Goal: Task Accomplishment & Management: Complete application form

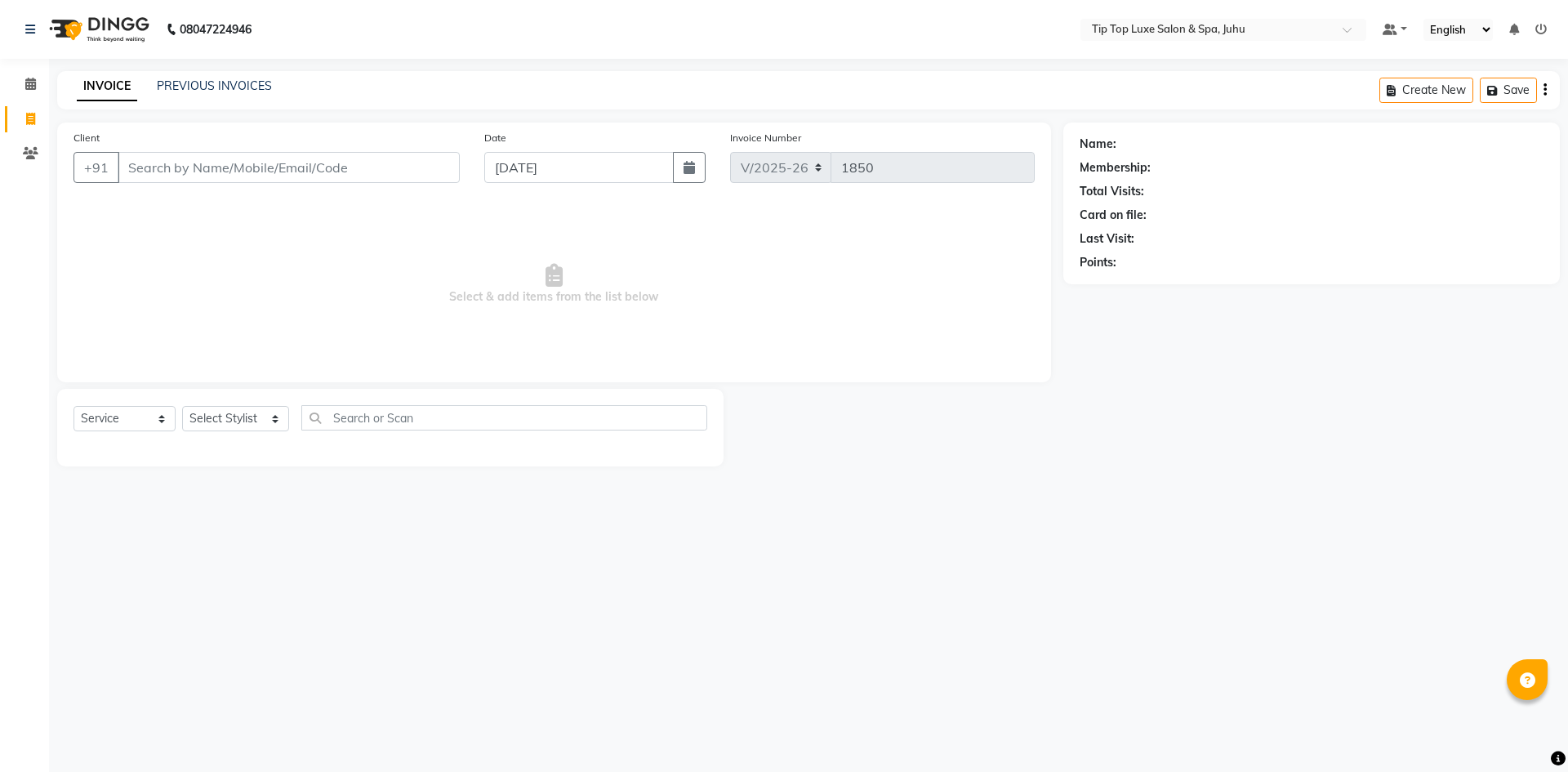
select select "8298"
select select "service"
type input "9619452347"
click at [405, 161] on span "Add Client" at bounding box center [417, 168] width 65 height 17
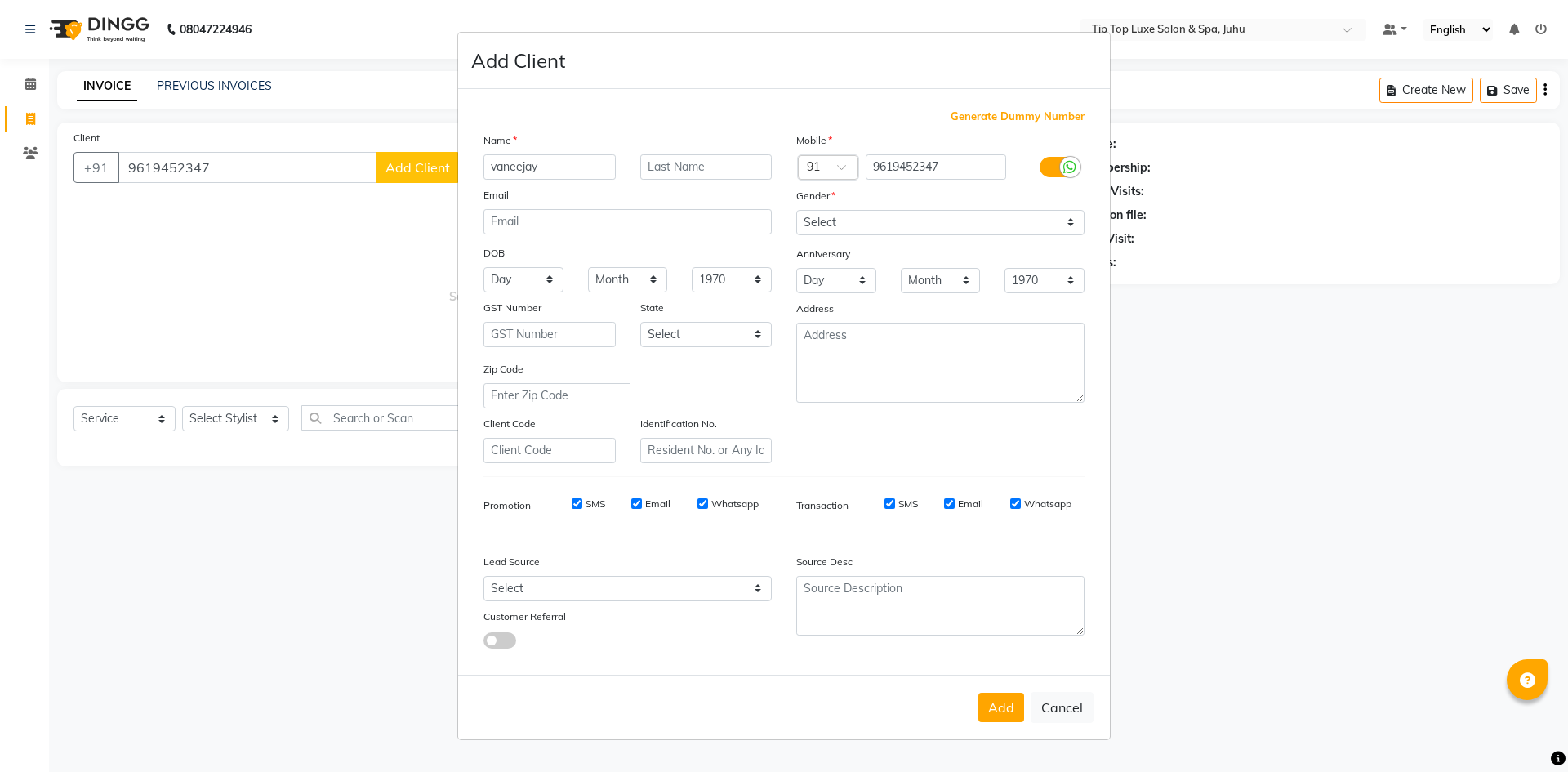
type input "vaneejay"
click at [1067, 219] on select "Select [DEMOGRAPHIC_DATA] [DEMOGRAPHIC_DATA] Other Prefer Not To Say" at bounding box center [940, 222] width 288 height 25
select select "[DEMOGRAPHIC_DATA]"
click at [796, 210] on select "Select [DEMOGRAPHIC_DATA] [DEMOGRAPHIC_DATA] Other Prefer Not To Say" at bounding box center [940, 222] width 288 height 25
click at [1005, 721] on button "Add" at bounding box center [1001, 707] width 45 height 30
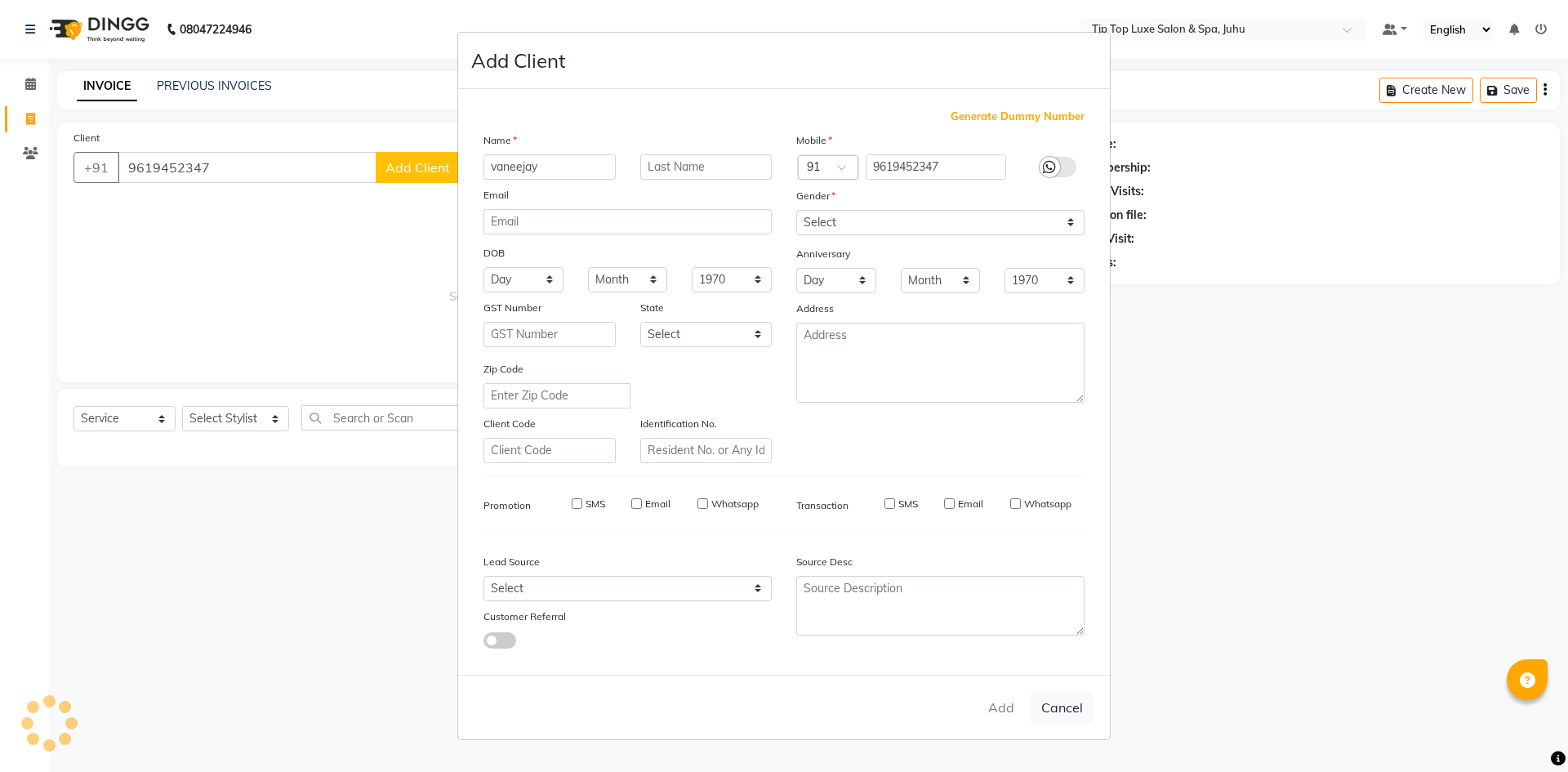
type input "96******47"
select select
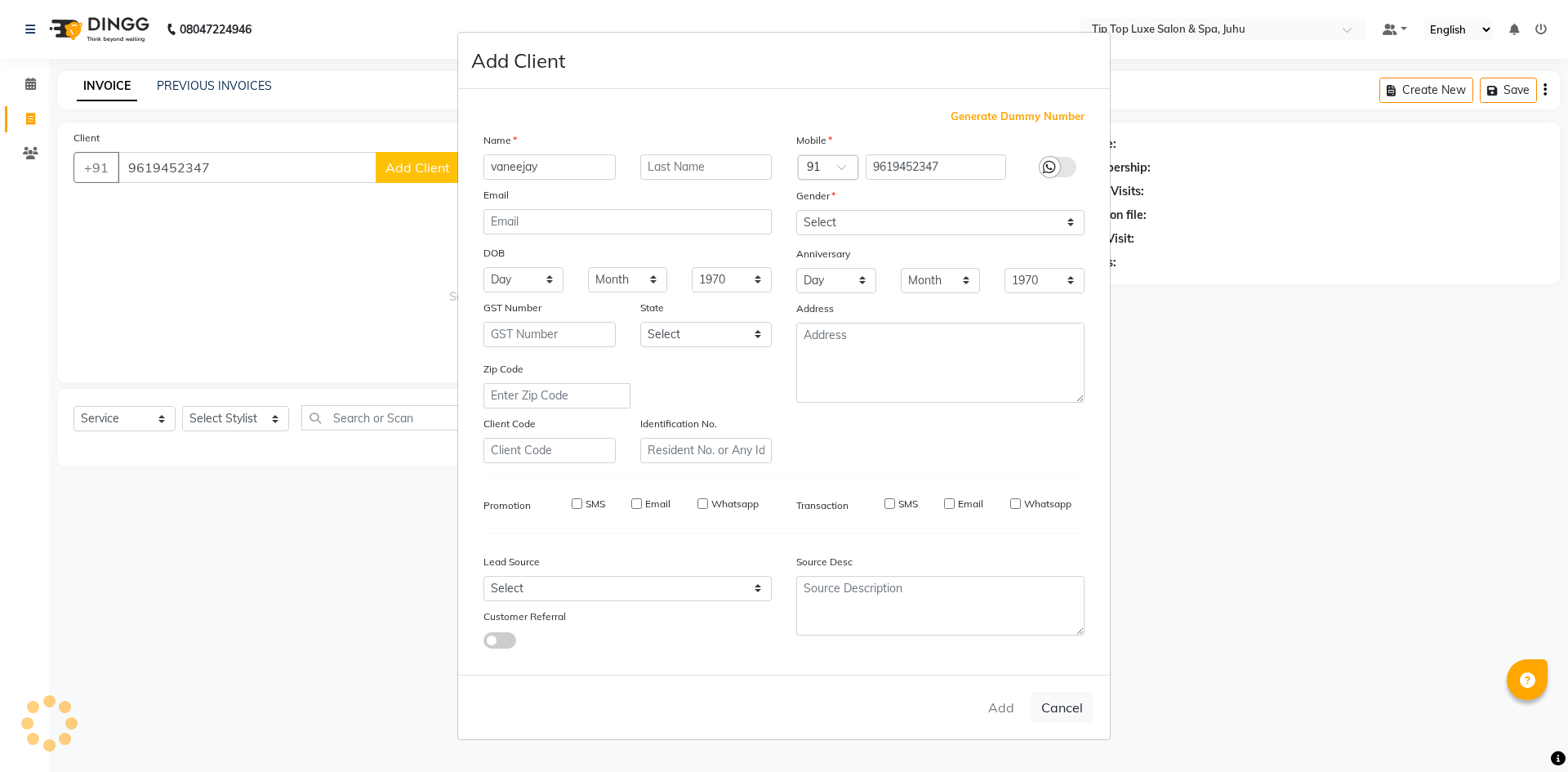
select select
checkbox input "false"
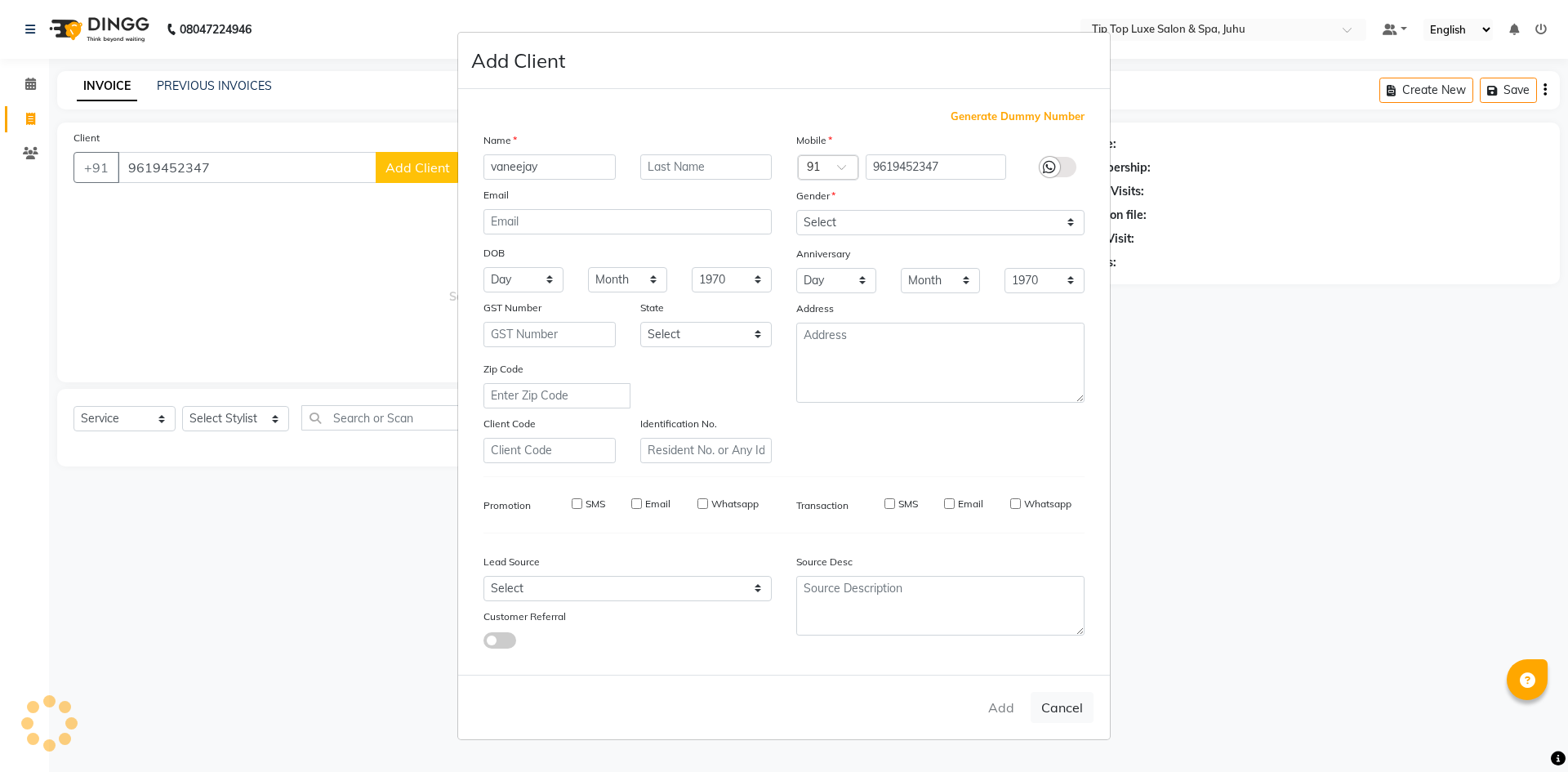
checkbox input "false"
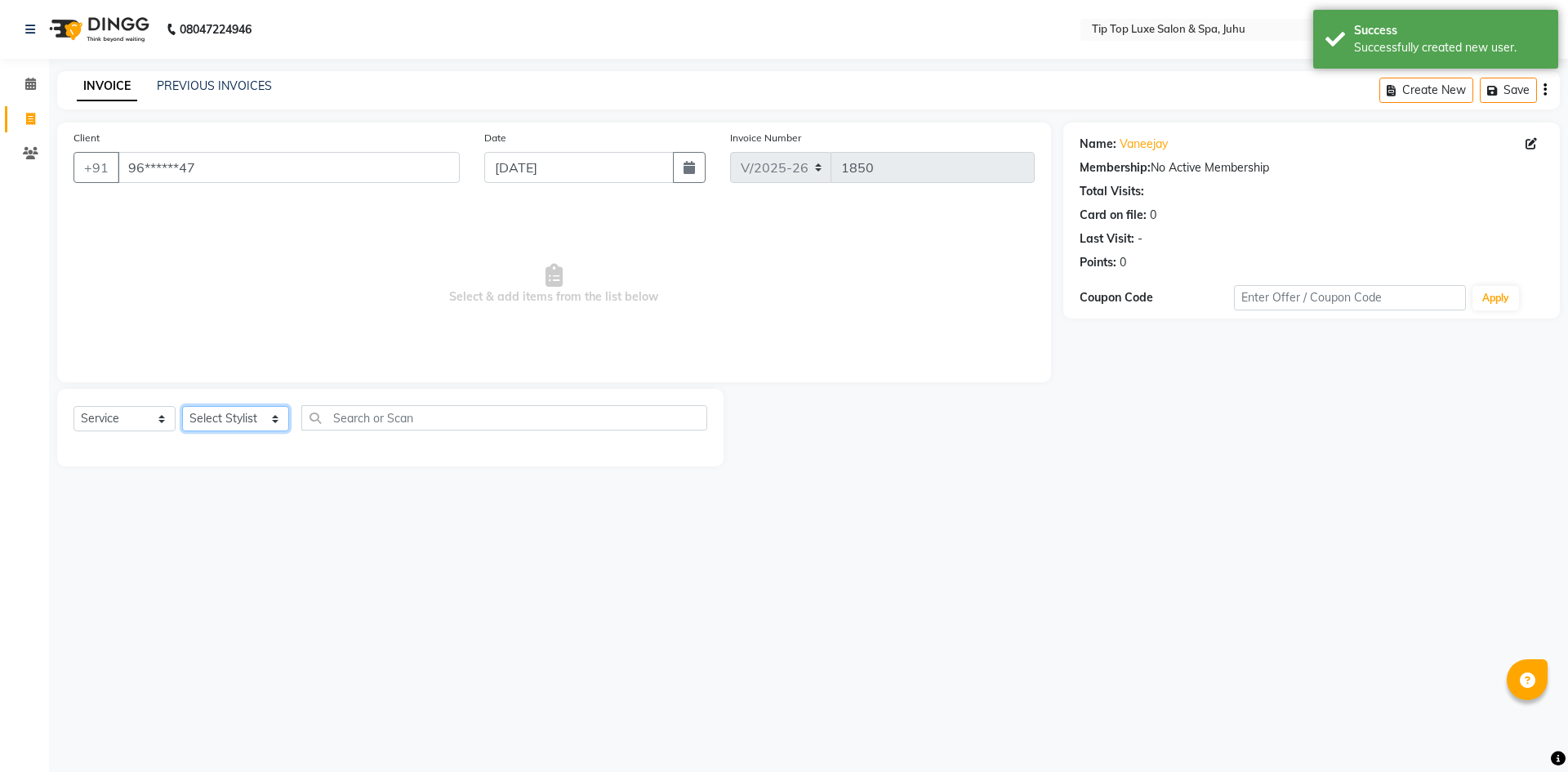
click at [281, 419] on select "Select Stylist [PERSON_NAME] admin [PERSON_NAME] creado ANAO [PERSON_NAME] Jyot…" at bounding box center [236, 417] width 107 height 25
select select "82326"
click at [182, 405] on select "Select Stylist [PERSON_NAME] admin [PERSON_NAME] creado ANAO [PERSON_NAME] Jyot…" at bounding box center [236, 417] width 107 height 25
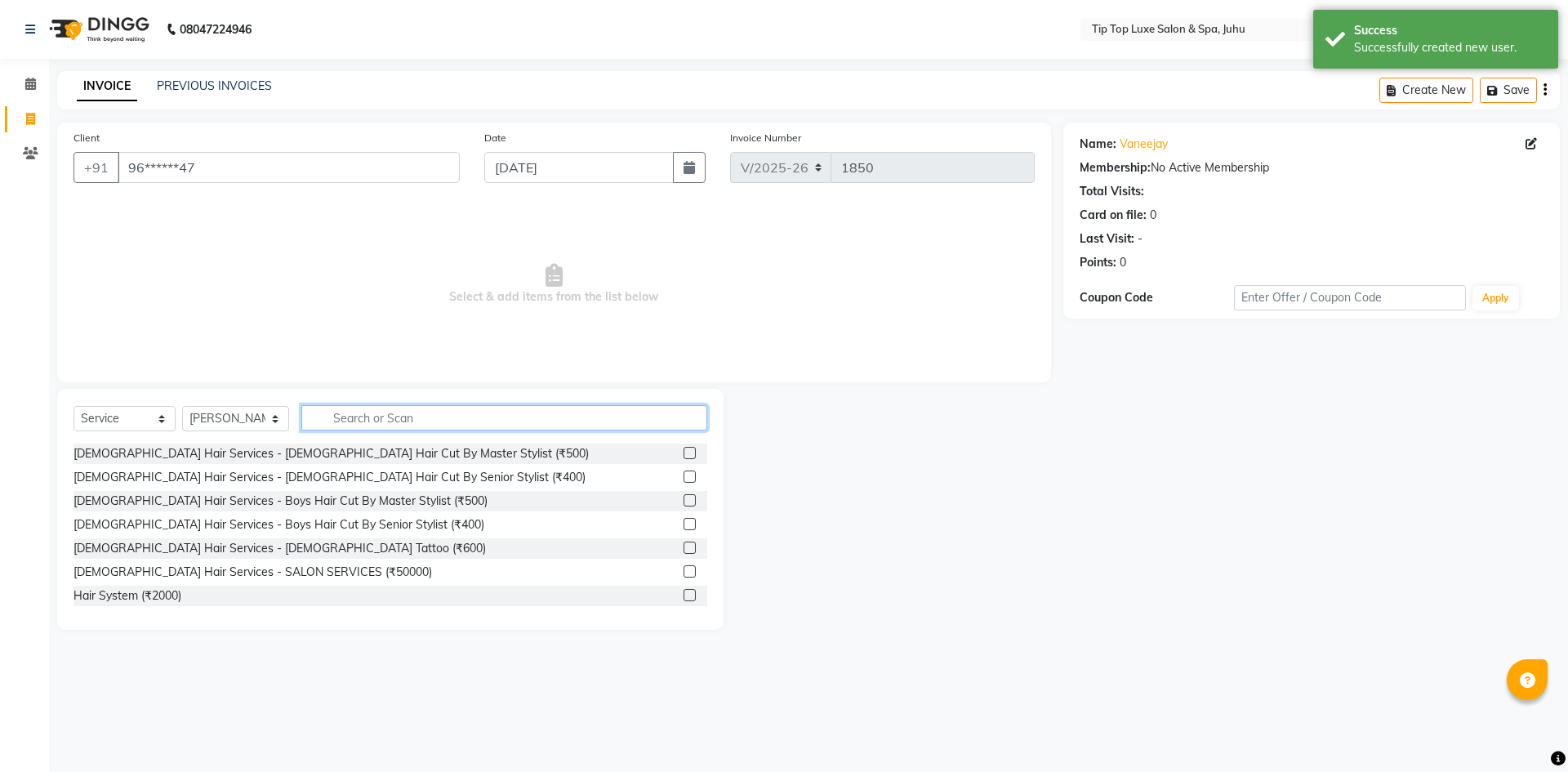
click at [383, 423] on input "text" at bounding box center [504, 417] width 406 height 25
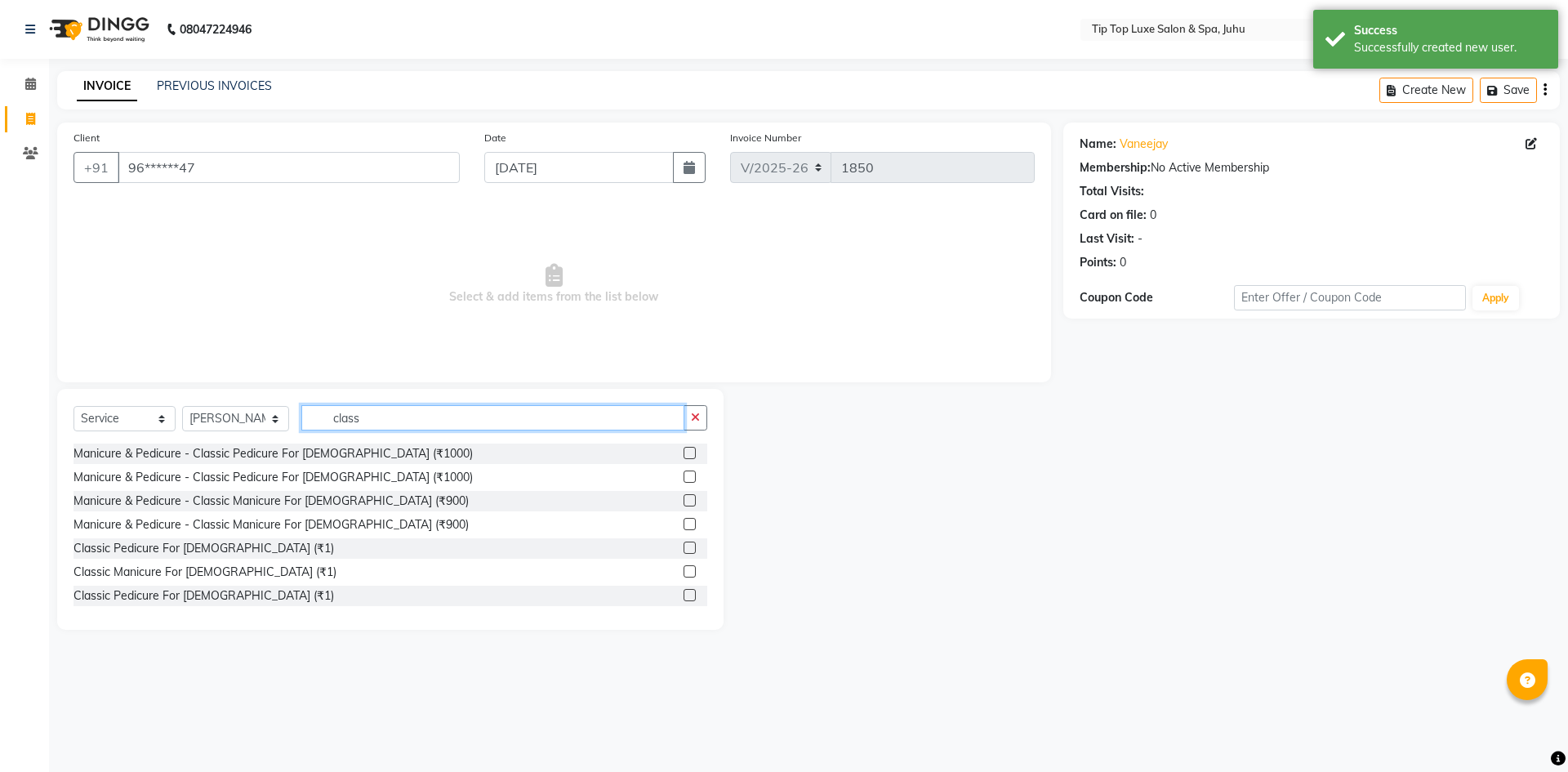
type input "class"
click at [683, 476] on label at bounding box center [689, 476] width 12 height 12
click at [683, 476] on input "checkbox" at bounding box center [688, 477] width 10 height 10
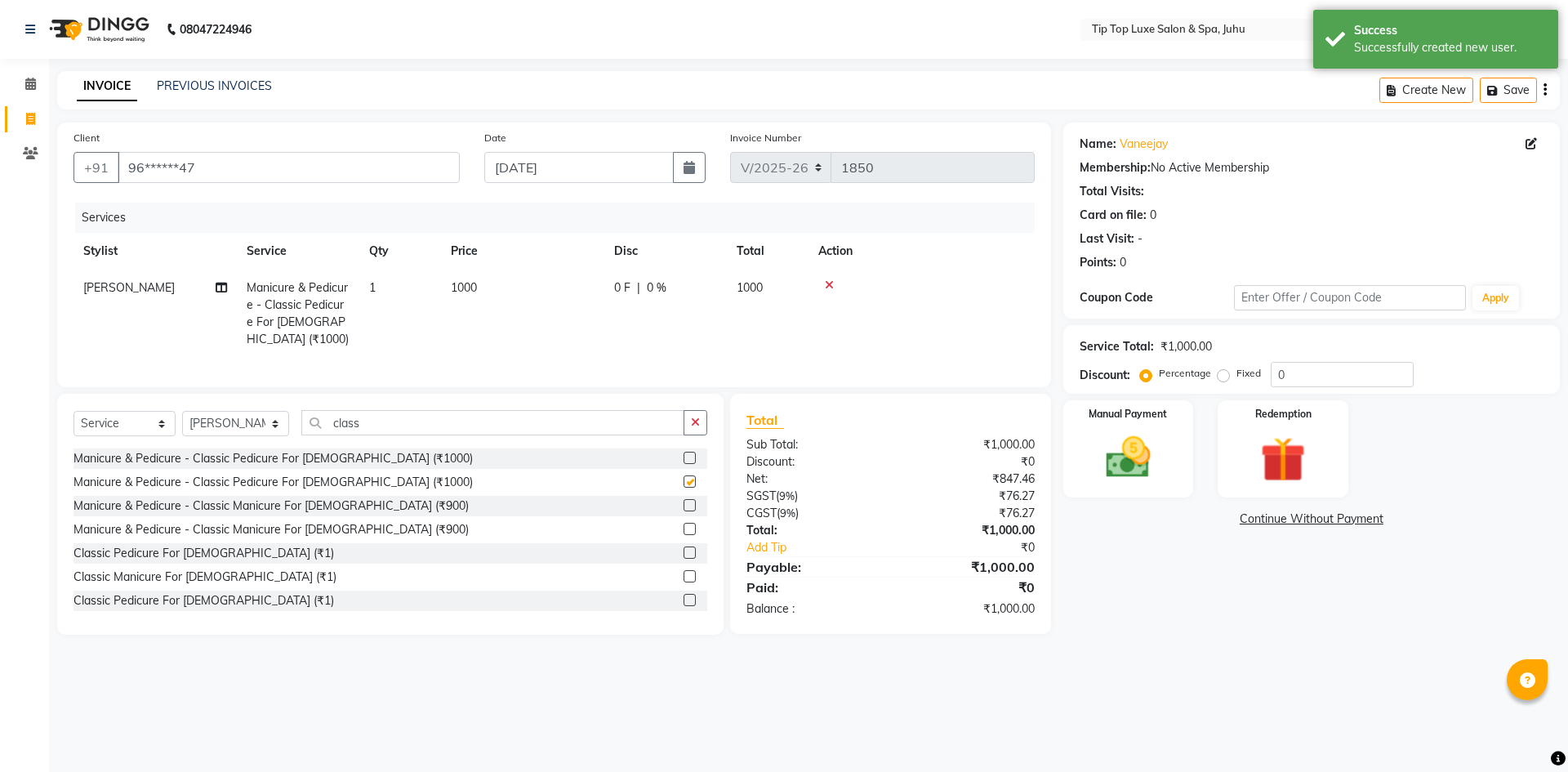
checkbox input "false"
click at [136, 417] on select "Select Service Product Membership Package Voucher Prepaid Gift Card" at bounding box center [124, 423] width 102 height 25
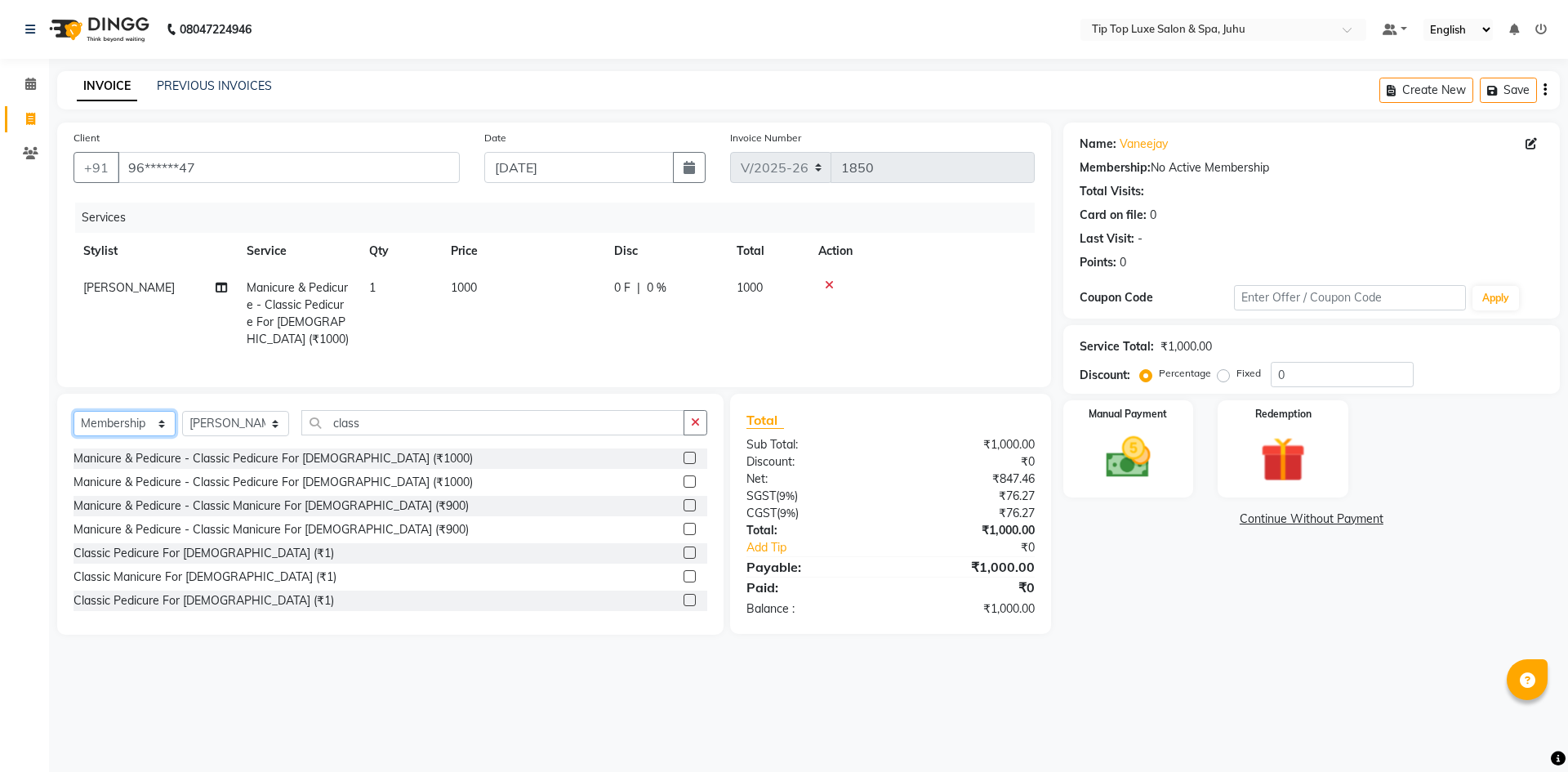
click at [73, 411] on select "Select Service Product Membership Package Voucher Prepaid Gift Card" at bounding box center [124, 423] width 102 height 25
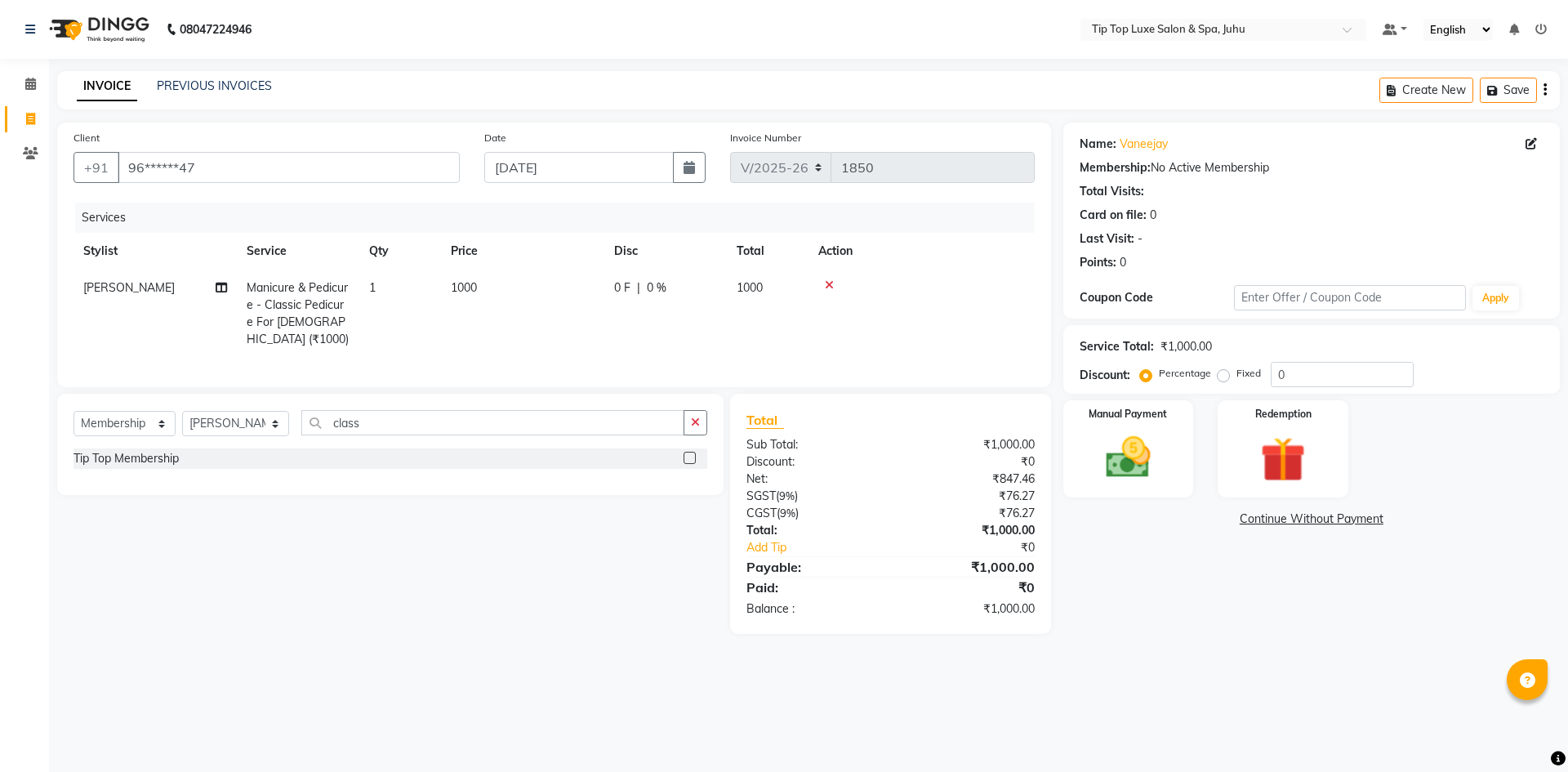
click at [690, 457] on label at bounding box center [689, 457] width 12 height 12
click at [690, 457] on input "checkbox" at bounding box center [688, 458] width 10 height 10
select select "select"
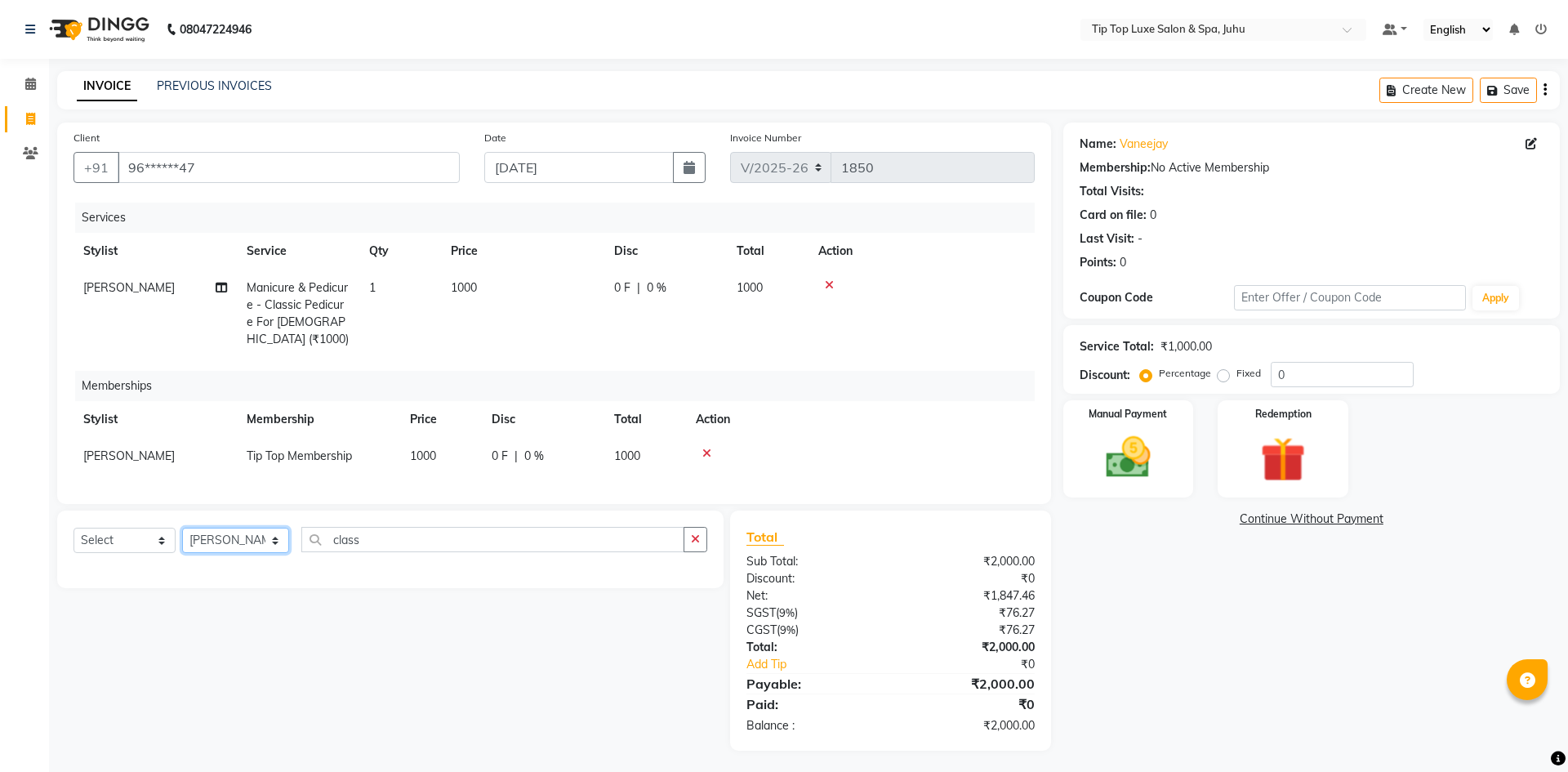
click at [263, 529] on select "Select Stylist [PERSON_NAME] admin [PERSON_NAME] creado ANAO [PERSON_NAME] Jyot…" at bounding box center [236, 540] width 107 height 25
select select "81986"
click at [182, 528] on select "Select Stylist [PERSON_NAME] admin [PERSON_NAME] creado ANAO [PERSON_NAME] Jyot…" at bounding box center [236, 540] width 107 height 25
click at [693, 536] on icon "button" at bounding box center [695, 539] width 9 height 11
click at [703, 447] on icon at bounding box center [707, 453] width 9 height 11
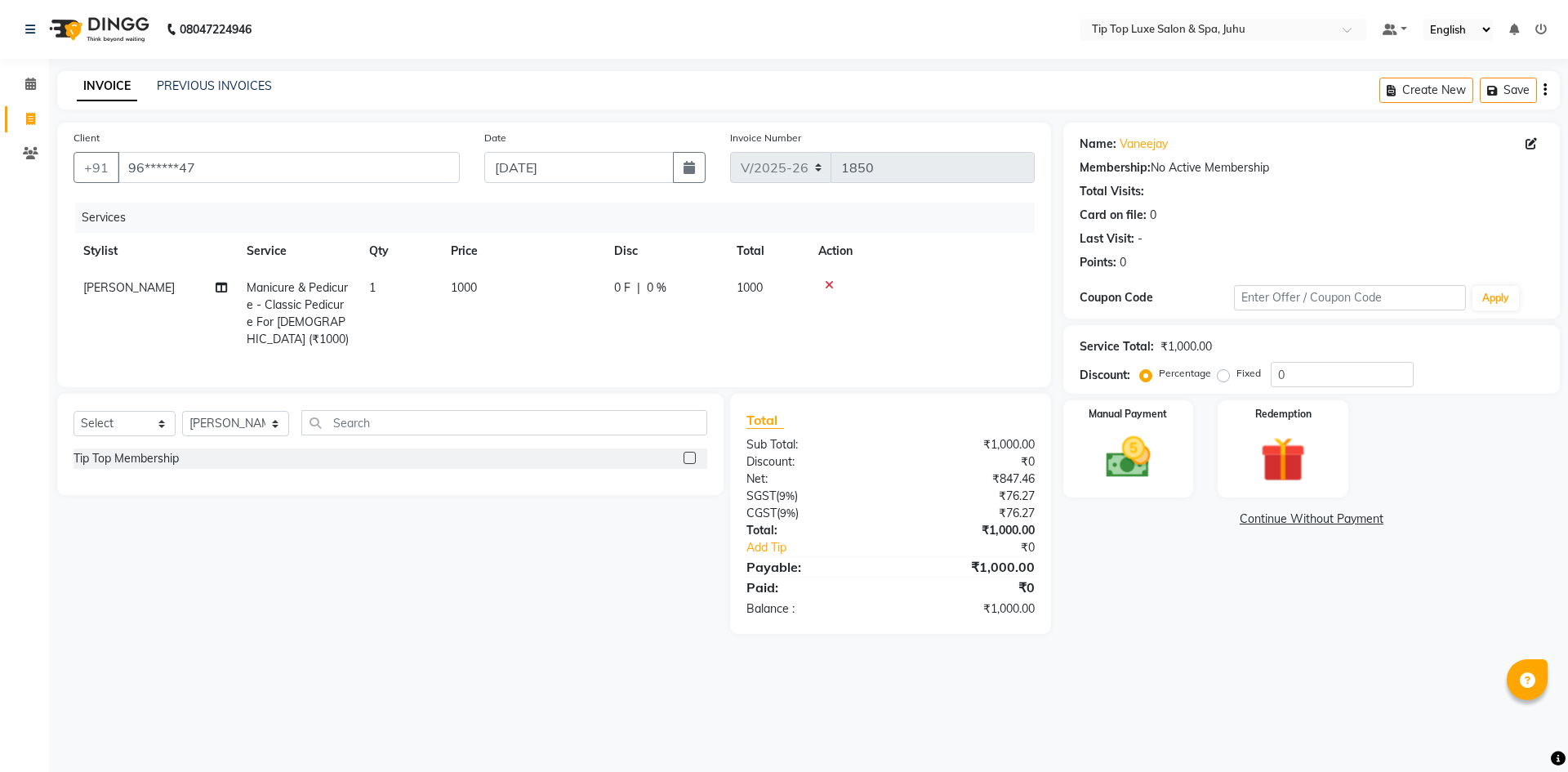
click at [686, 454] on label at bounding box center [689, 457] width 12 height 12
click at [686, 454] on input "checkbox" at bounding box center [688, 458] width 10 height 10
click at [693, 453] on label at bounding box center [689, 457] width 12 height 12
click at [693, 454] on input "checkbox" at bounding box center [688, 458] width 10 height 10
checkbox input "false"
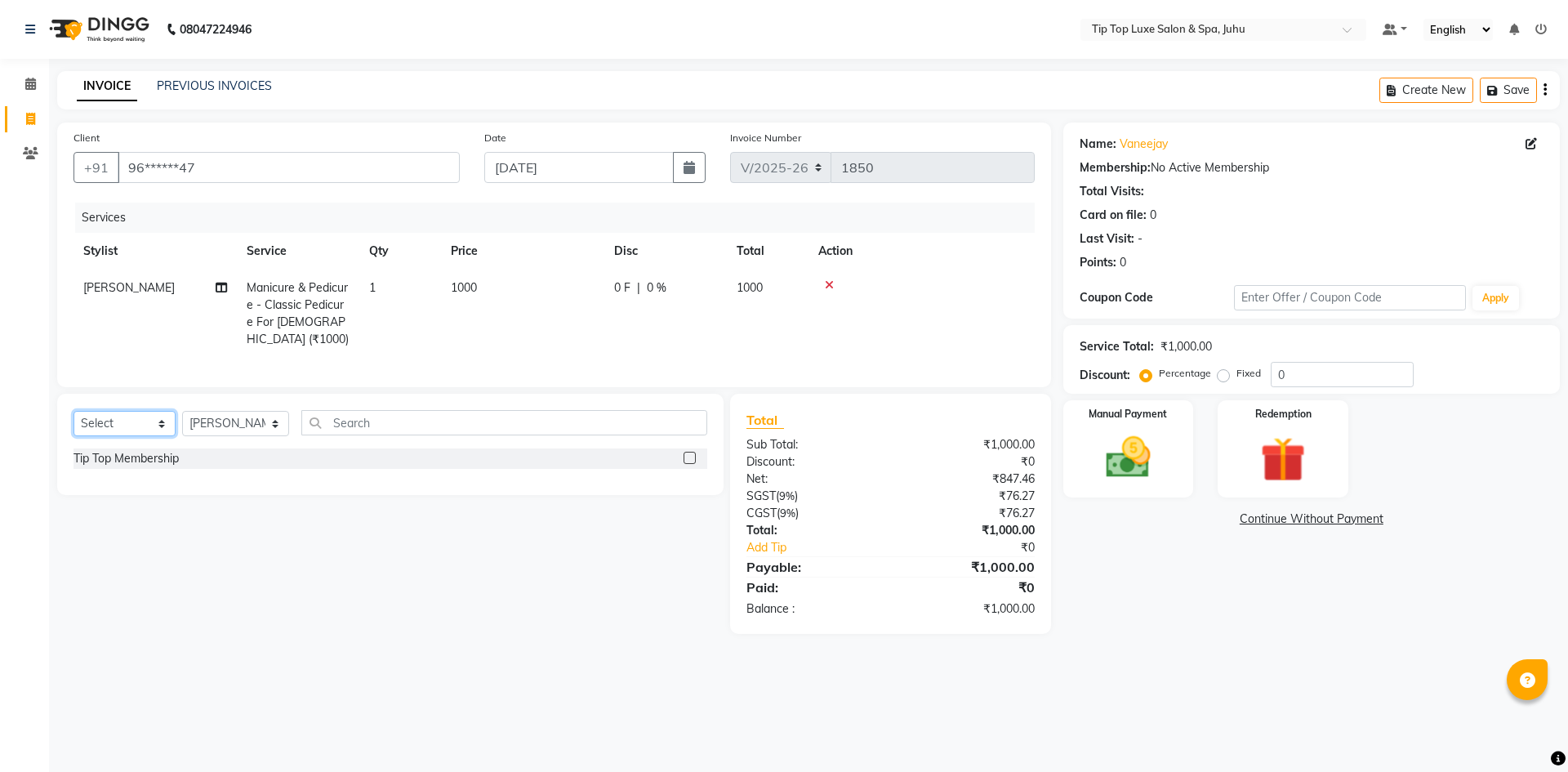
click at [154, 423] on select "Select Service Product Membership Package Voucher Prepaid Gift Card" at bounding box center [124, 423] width 102 height 25
click at [73, 411] on select "Select Service Product Membership Package Voucher Prepaid Gift Card" at bounding box center [124, 423] width 102 height 25
click at [264, 419] on select "Select Stylist [PERSON_NAME] admin [PERSON_NAME] creado ANAO [PERSON_NAME] Jyot…" at bounding box center [236, 423] width 107 height 25
click at [689, 452] on label at bounding box center [689, 457] width 12 height 12
click at [689, 454] on input "checkbox" at bounding box center [688, 458] width 10 height 10
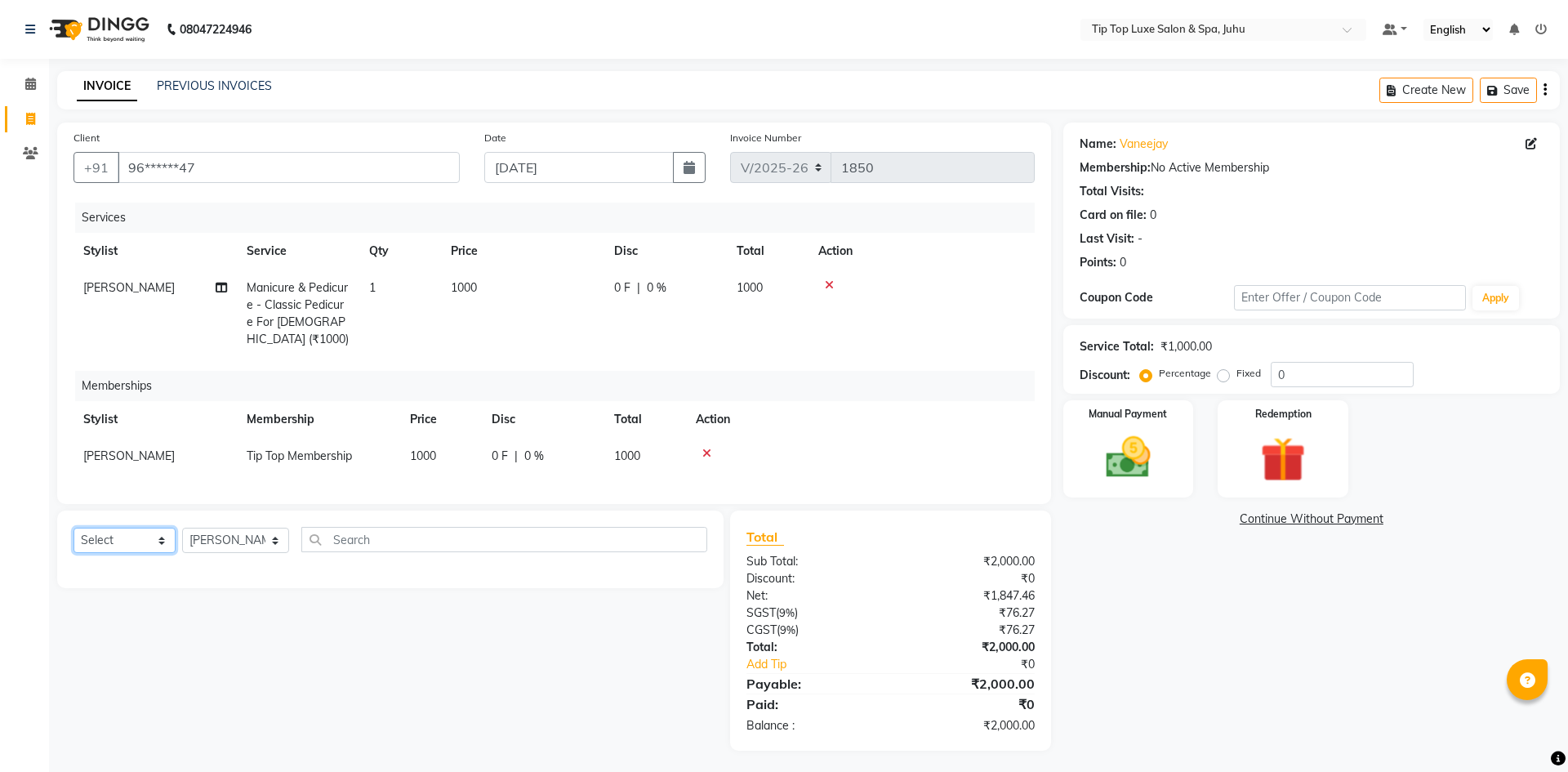
click at [149, 537] on select "Select Service Product Package Voucher Prepaid Gift Card" at bounding box center [124, 540] width 102 height 25
select select "service"
click at [73, 528] on select "Select Service Product Package Voucher Prepaid Gift Card" at bounding box center [124, 540] width 102 height 25
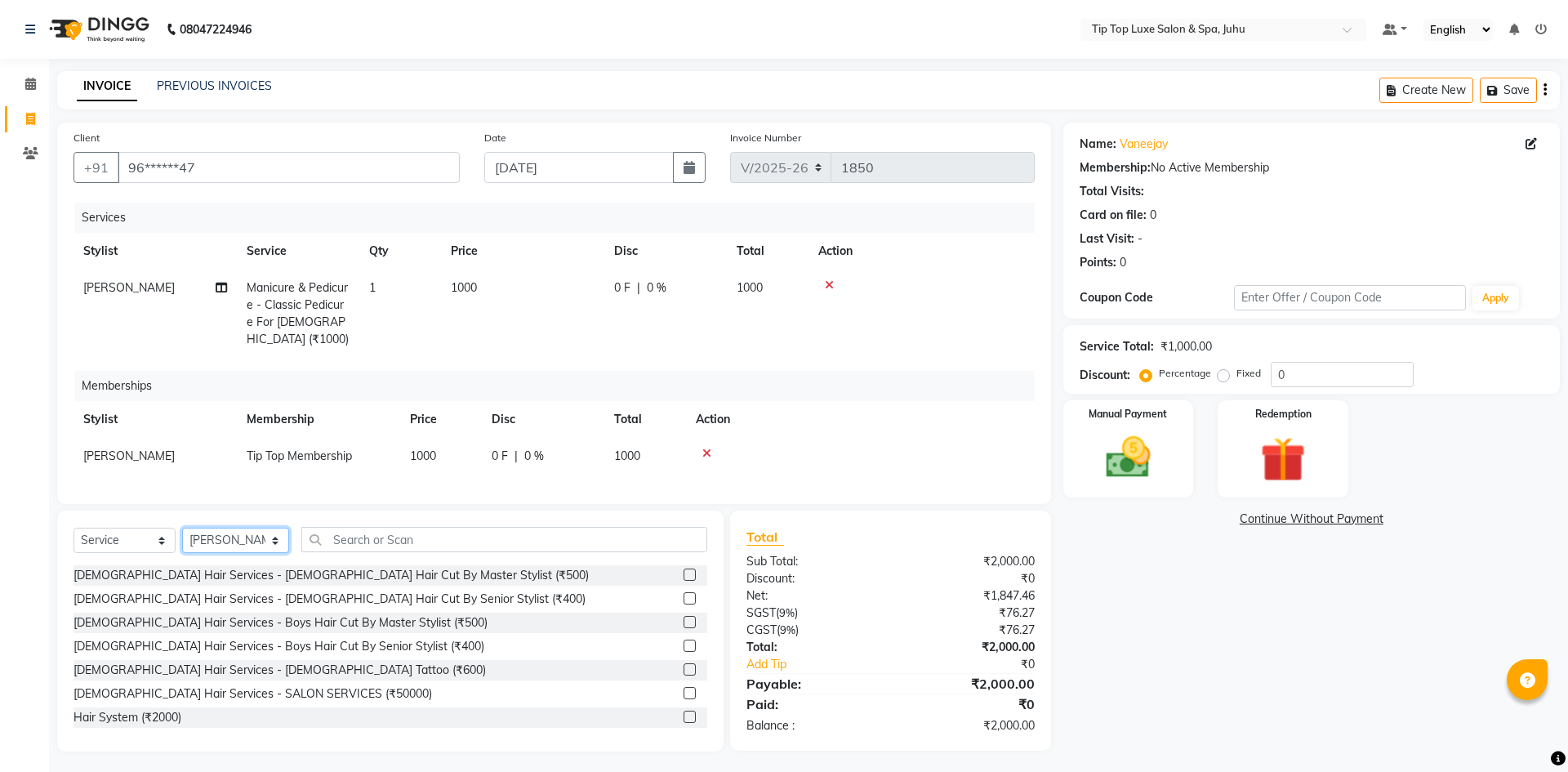
click at [267, 534] on select "Select Stylist [PERSON_NAME] admin [PERSON_NAME] creado ANAO [PERSON_NAME] Jyot…" at bounding box center [236, 540] width 107 height 25
select select "82315"
click at [182, 528] on select "Select Stylist [PERSON_NAME] admin [PERSON_NAME] creado ANAO [PERSON_NAME] Jyot…" at bounding box center [236, 540] width 107 height 25
click at [348, 527] on input "text" at bounding box center [504, 539] width 406 height 25
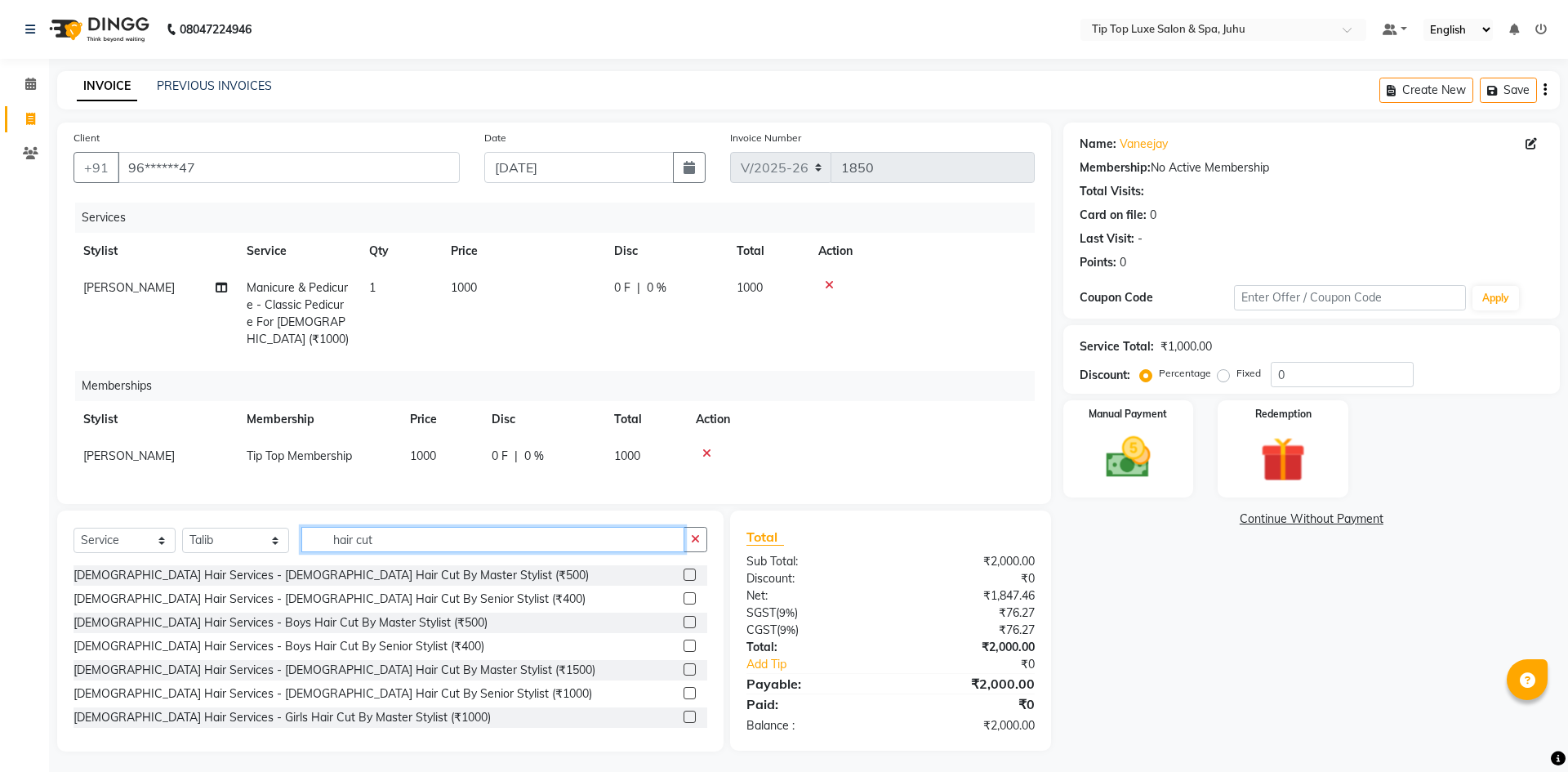
type input "hair cut"
click at [683, 616] on label at bounding box center [689, 621] width 12 height 12
click at [683, 617] on input "checkbox" at bounding box center [688, 622] width 10 height 10
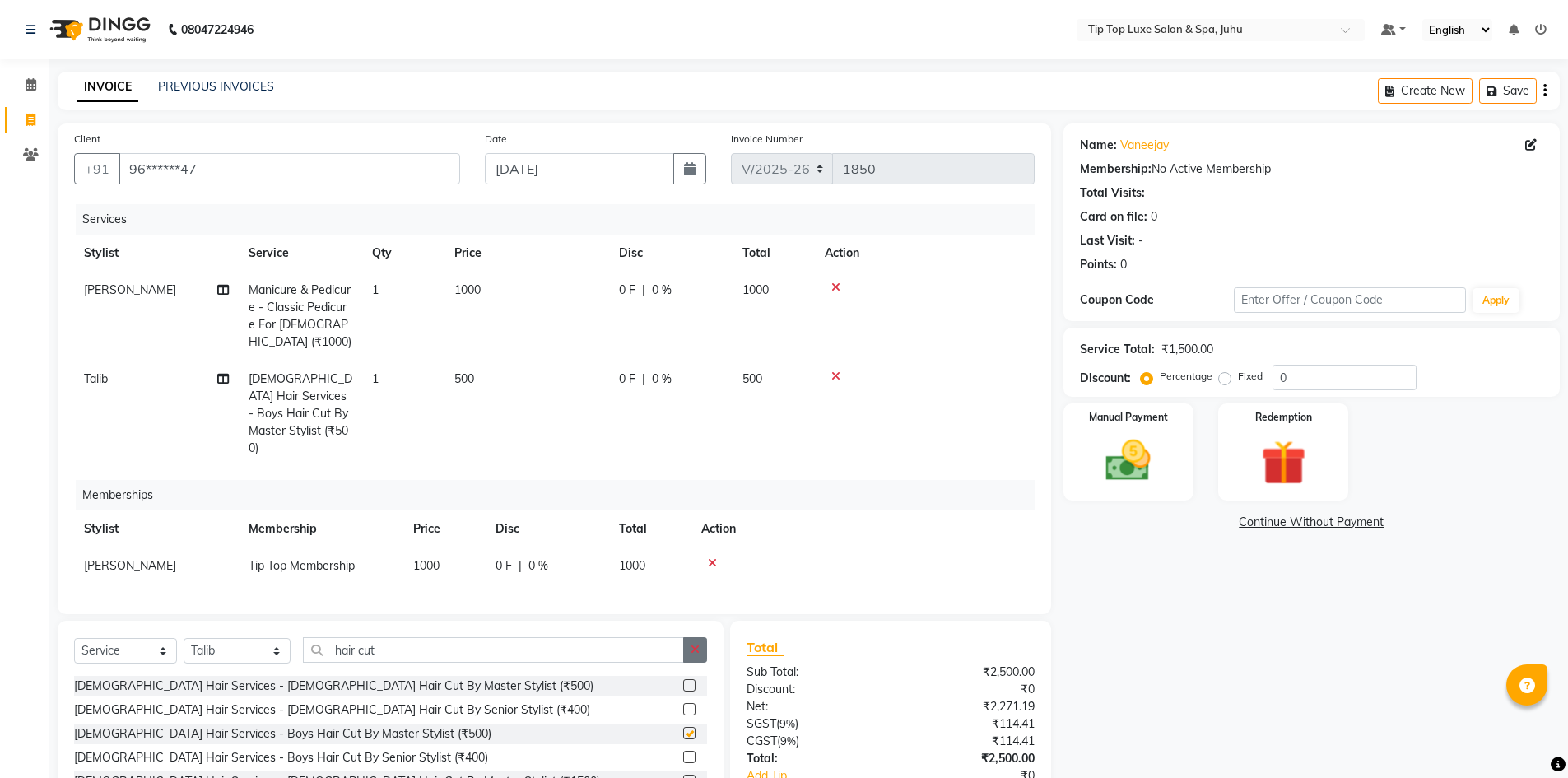
checkbox input "false"
click at [692, 644] on icon "button" at bounding box center [695, 649] width 9 height 11
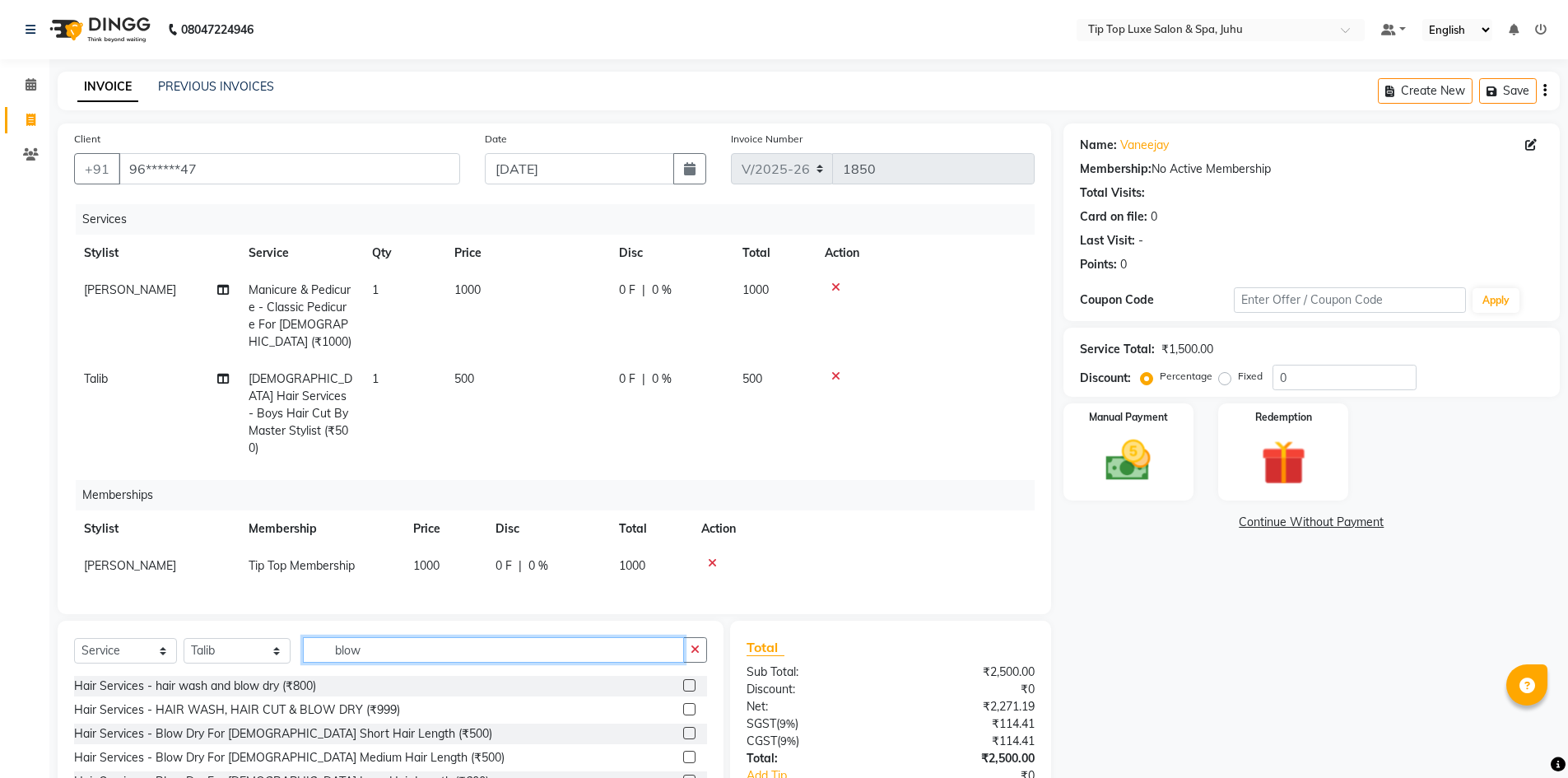
type input "blow"
click at [683, 751] on label at bounding box center [688, 757] width 12 height 12
click at [683, 752] on input "checkbox" at bounding box center [687, 757] width 10 height 10
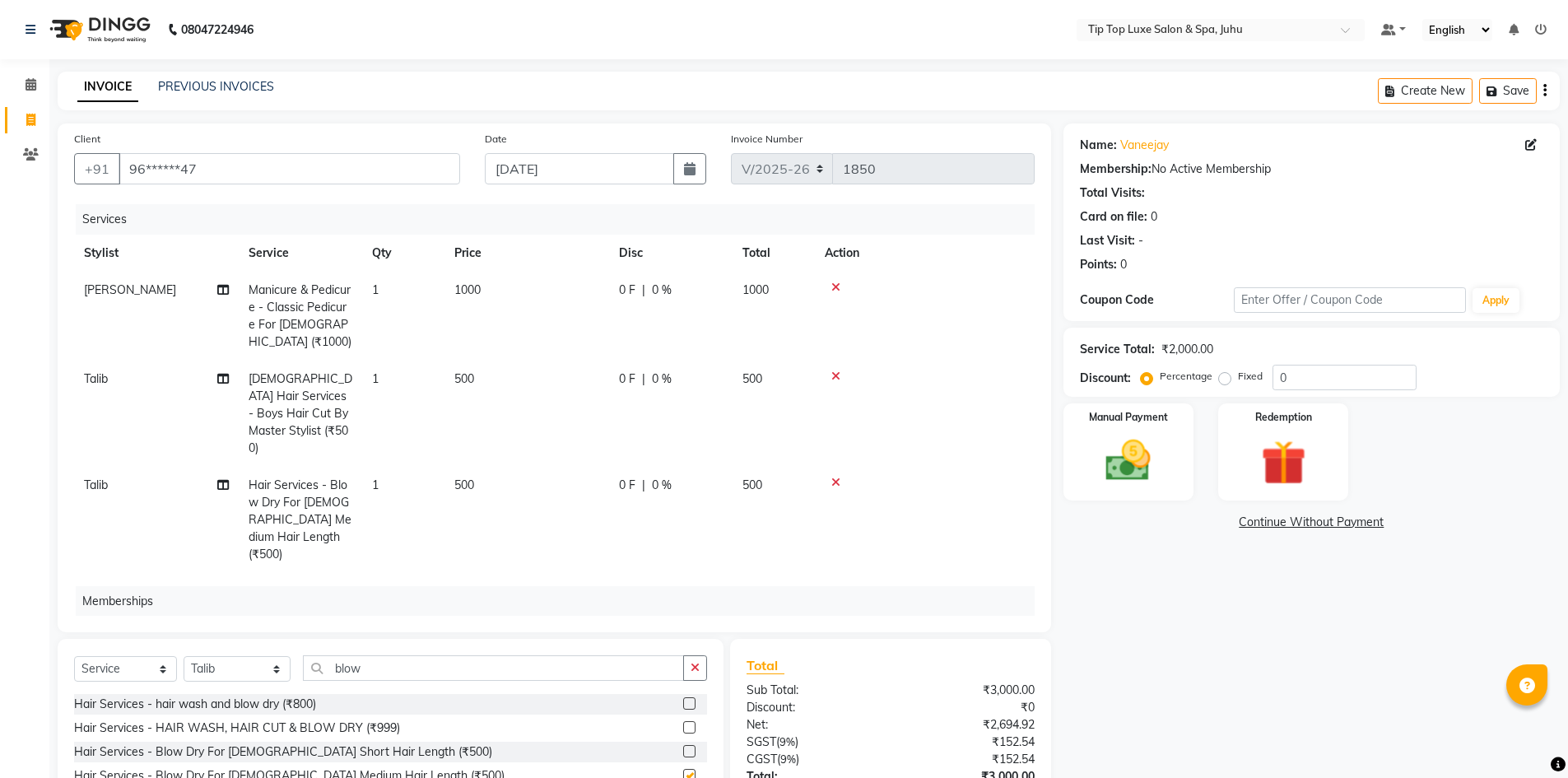
checkbox input "false"
click at [695, 669] on icon "button" at bounding box center [695, 667] width 9 height 11
click at [234, 665] on select "Select Stylist [PERSON_NAME] admin [PERSON_NAME] creado ANAO [PERSON_NAME] Jyot…" at bounding box center [237, 668] width 107 height 25
click at [290, 234] on div "Services Stylist Service Qty Price Disc Total Action [PERSON_NAME] Manicure & P…" at bounding box center [554, 410] width 961 height 411
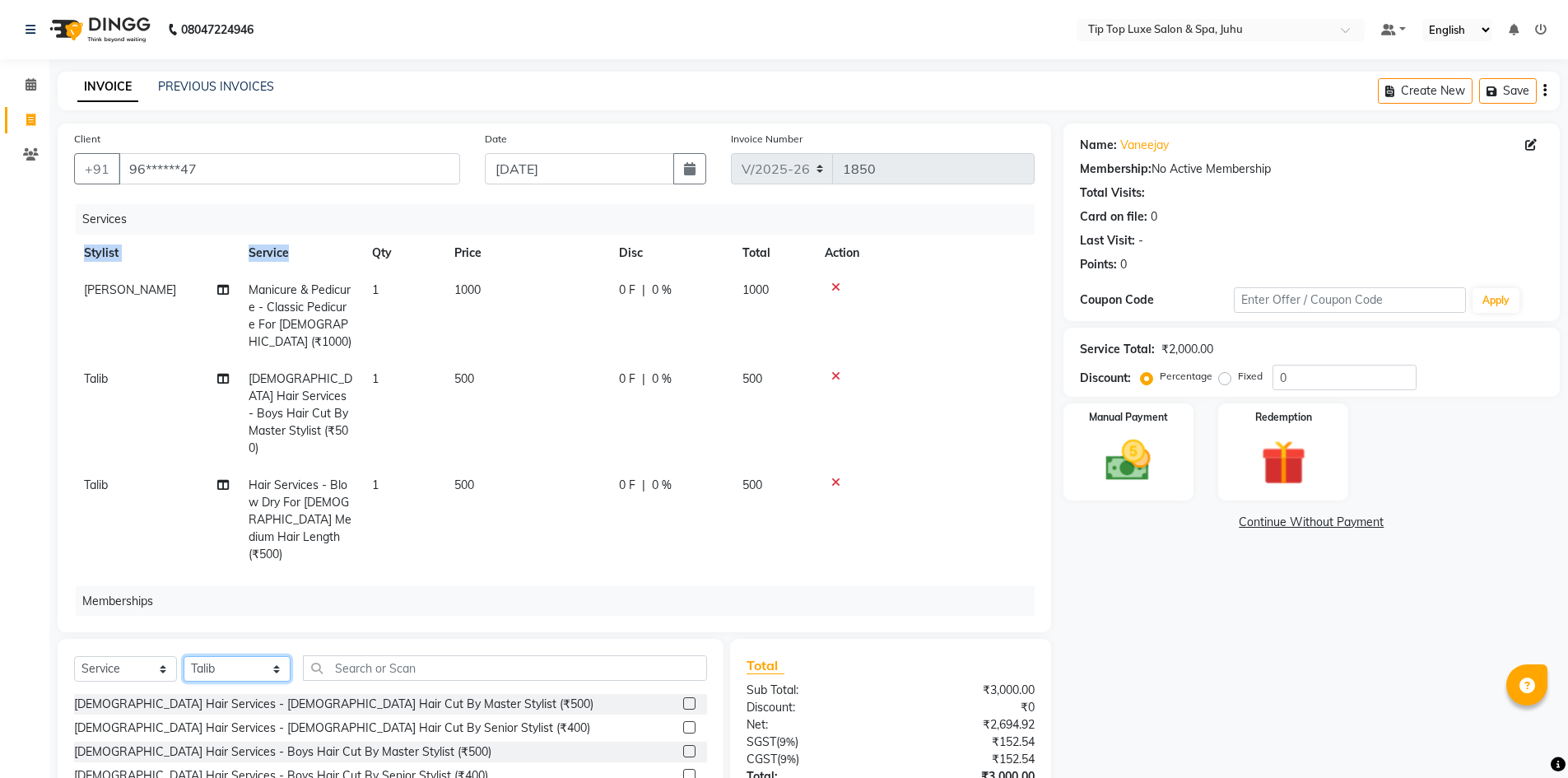
drag, startPoint x: 266, startPoint y: 668, endPoint x: 264, endPoint y: 657, distance: 11.2
click at [266, 668] on select "Select Stylist [PERSON_NAME] admin [PERSON_NAME] creado ANAO [PERSON_NAME] Jyot…" at bounding box center [237, 668] width 107 height 25
select select "82322"
click at [184, 656] on select "Select Stylist [PERSON_NAME] admin [PERSON_NAME] creado ANAO [PERSON_NAME] Jyot…" at bounding box center [237, 668] width 107 height 25
click at [555, 671] on input "text" at bounding box center [505, 667] width 404 height 25
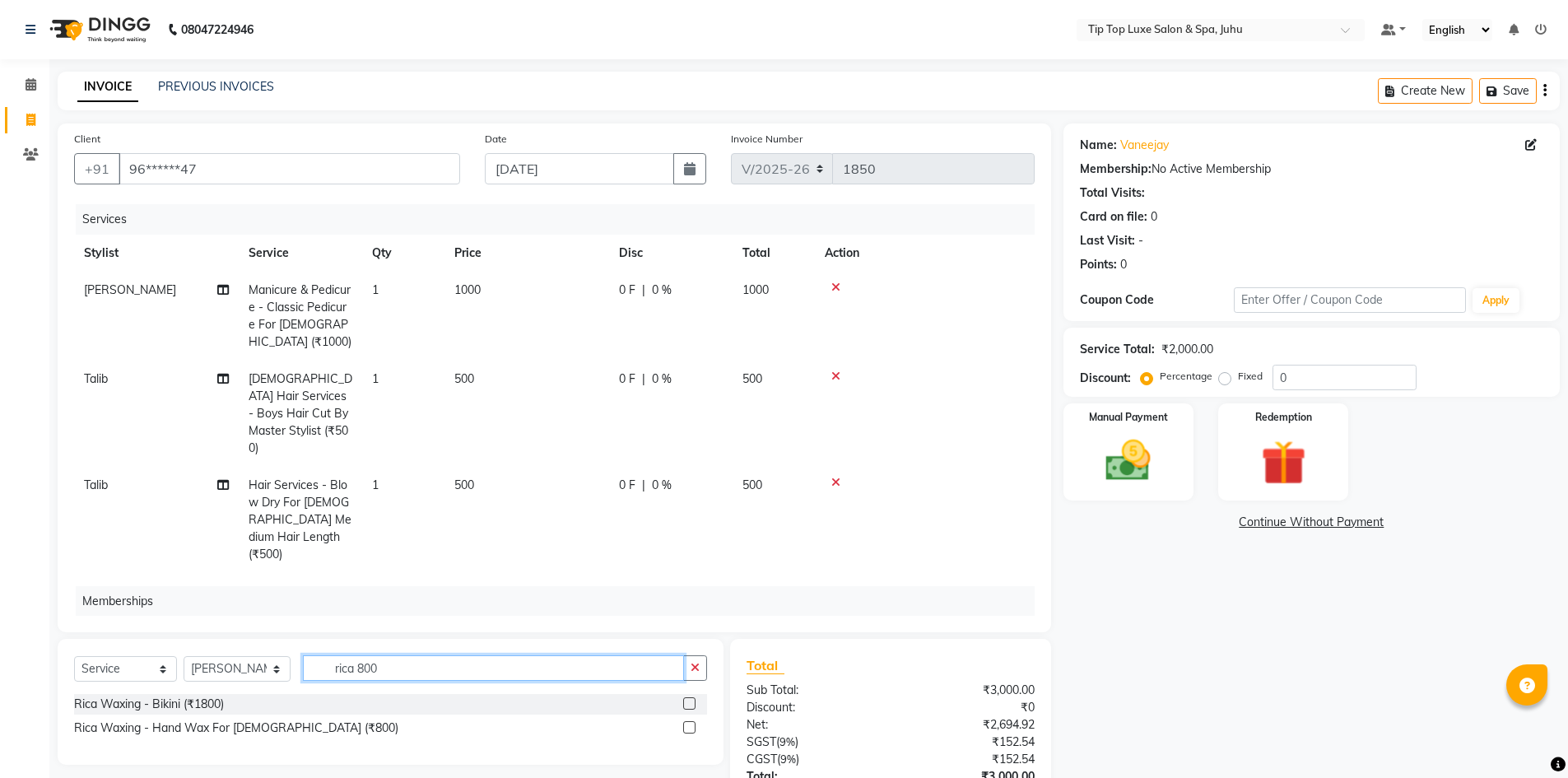
type input "rica 800"
click at [688, 730] on label at bounding box center [688, 727] width 12 height 12
click at [688, 730] on input "checkbox" at bounding box center [687, 728] width 10 height 10
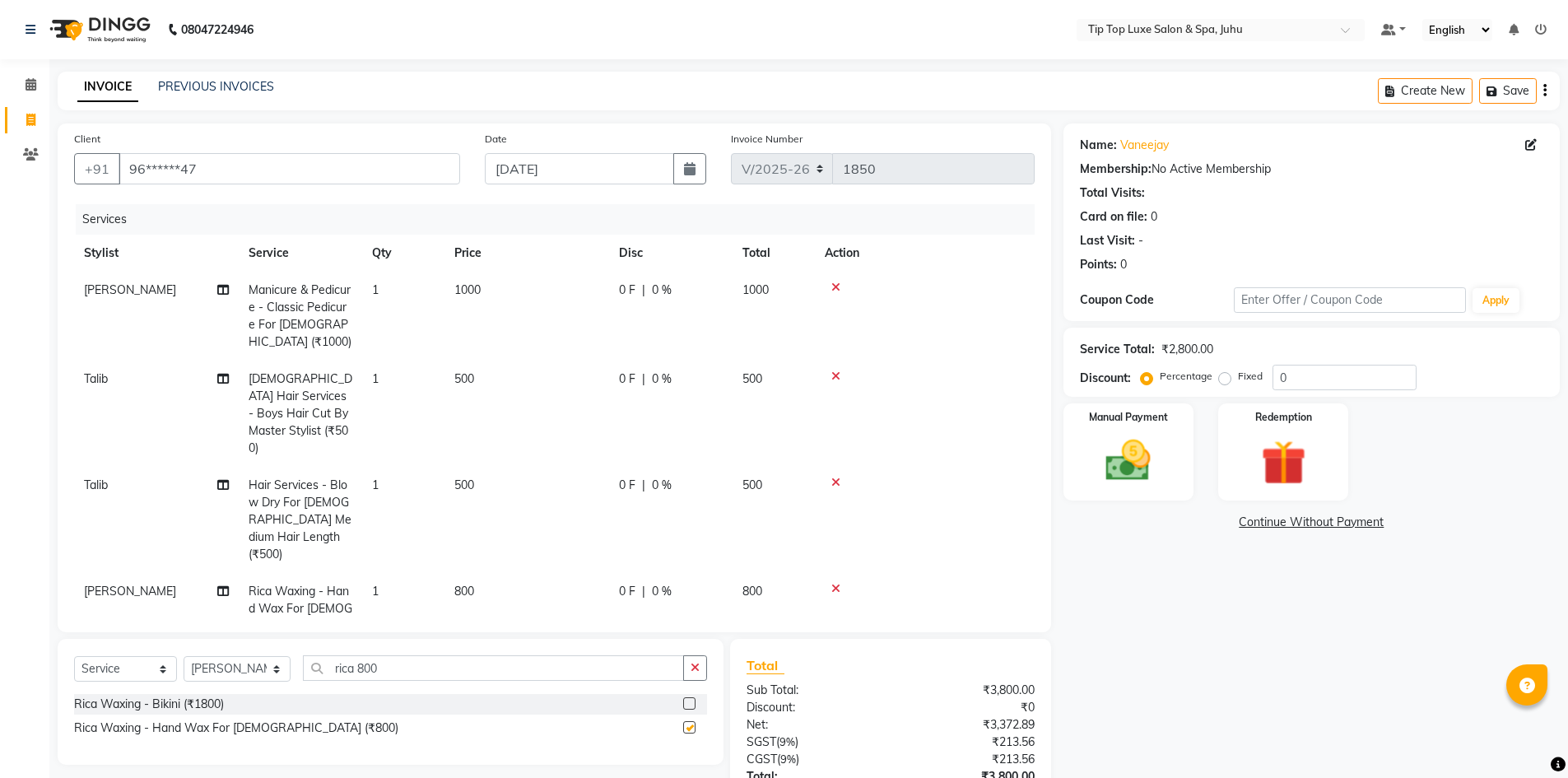
checkbox input "false"
click at [673, 673] on input "rica 800" at bounding box center [493, 667] width 381 height 25
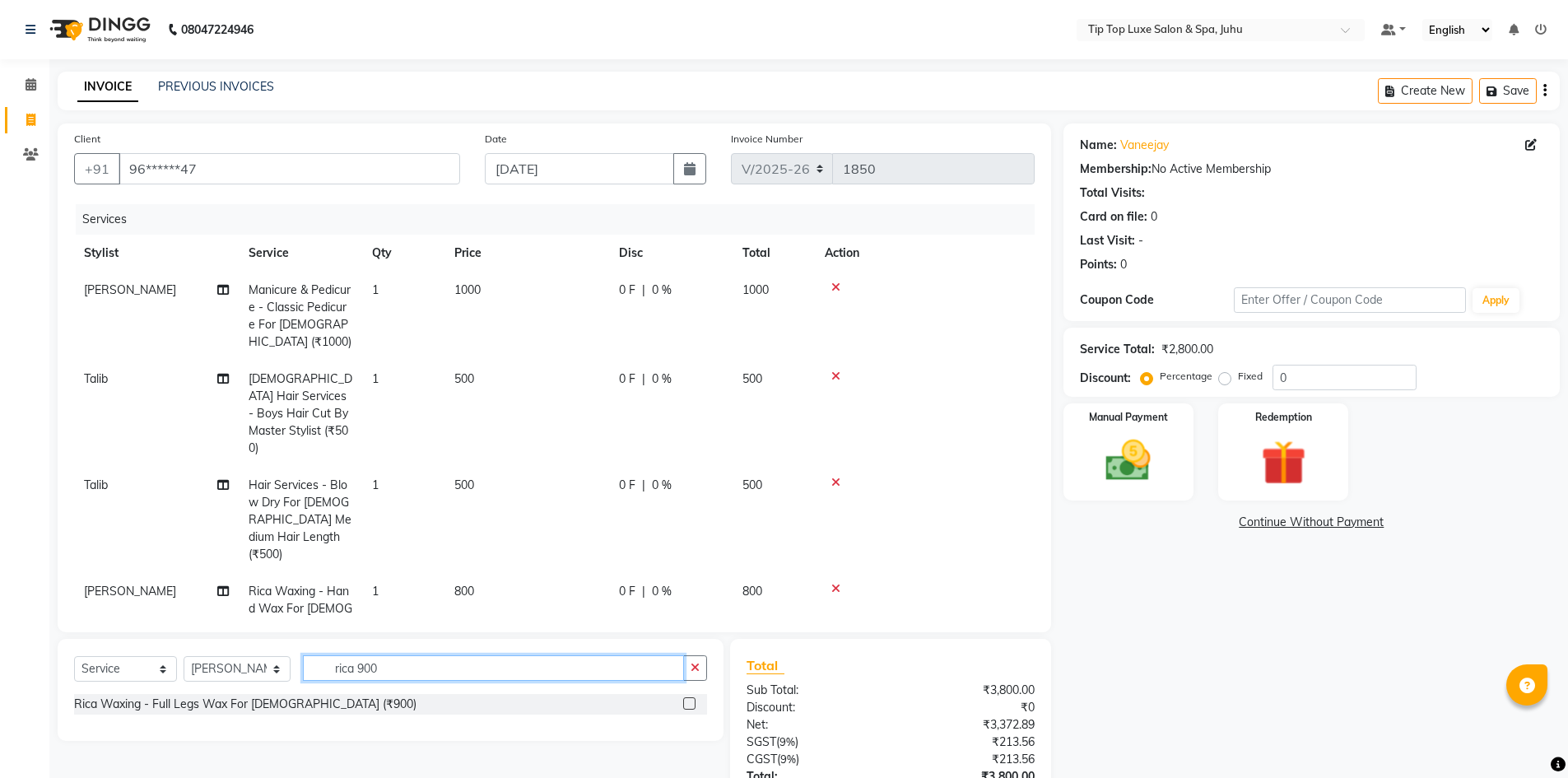
type input "rica 900"
click at [694, 701] on label at bounding box center [688, 702] width 12 height 12
click at [694, 701] on input "checkbox" at bounding box center [687, 703] width 10 height 10
checkbox input "false"
click at [695, 676] on button "button" at bounding box center [695, 667] width 24 height 25
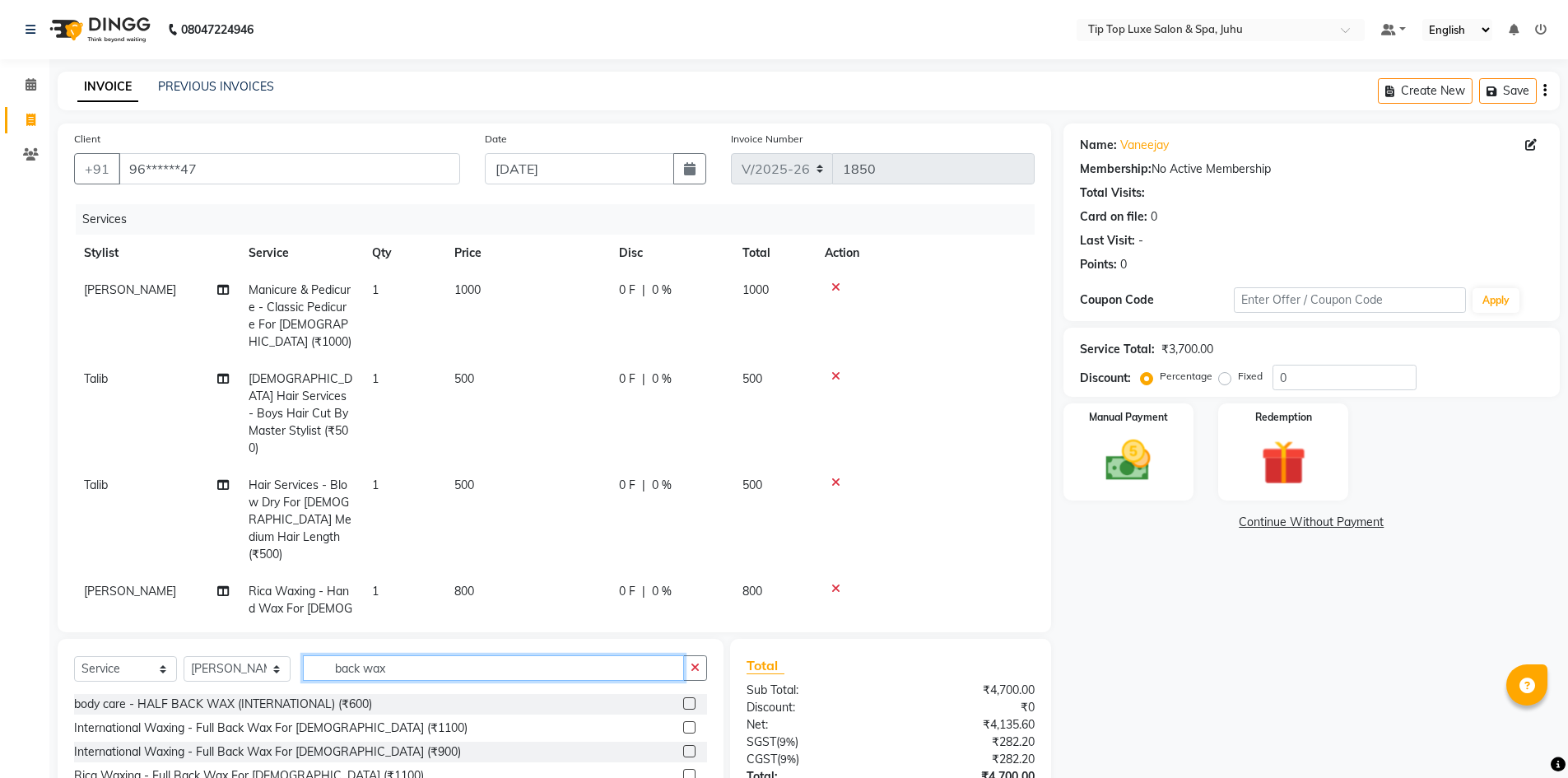
scroll to position [129, 0]
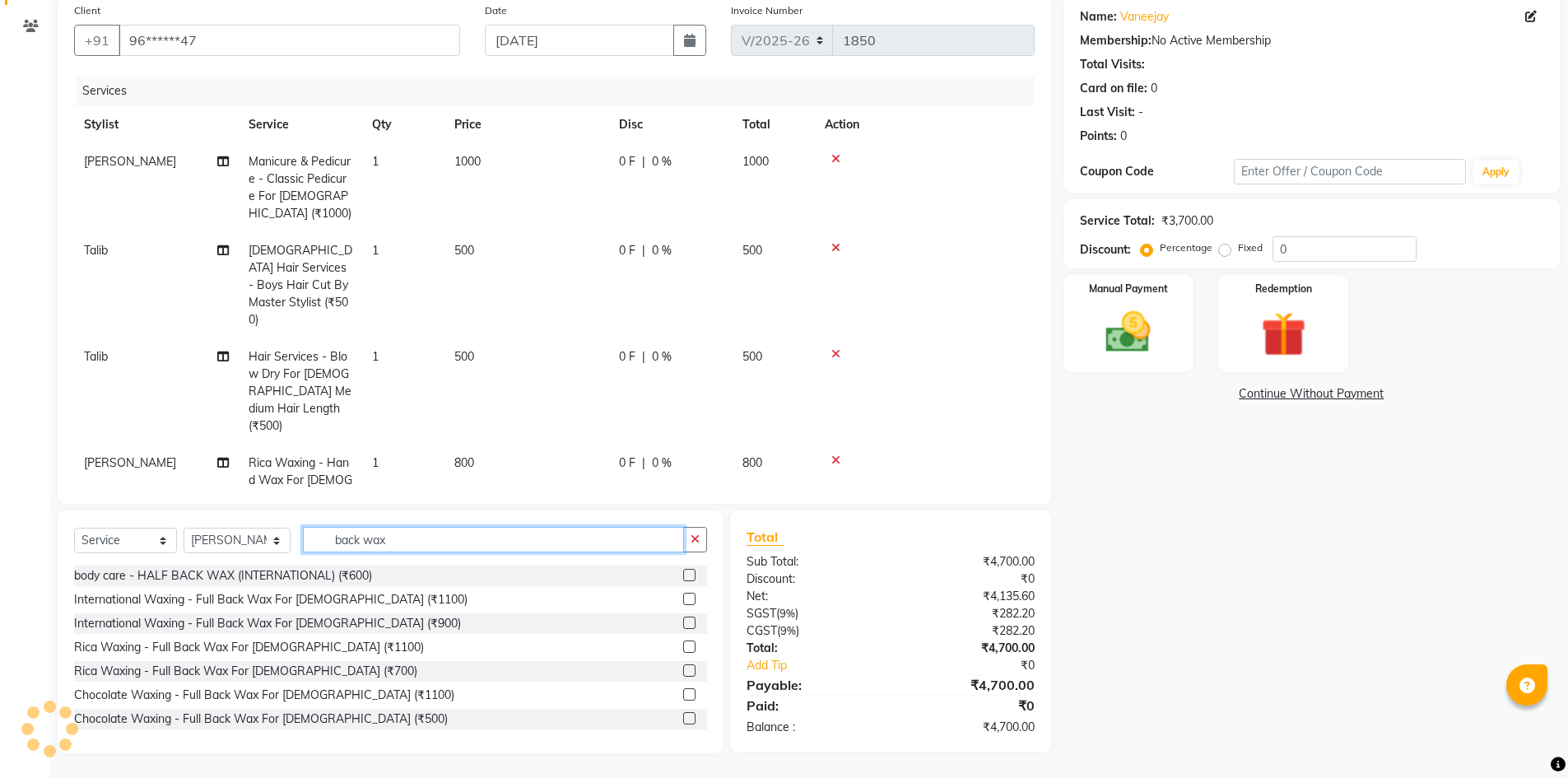
type input "back wax"
click at [683, 668] on label at bounding box center [688, 670] width 12 height 12
click at [683, 668] on input "checkbox" at bounding box center [687, 671] width 10 height 10
checkbox input "false"
click at [692, 540] on icon "button" at bounding box center [695, 539] width 9 height 11
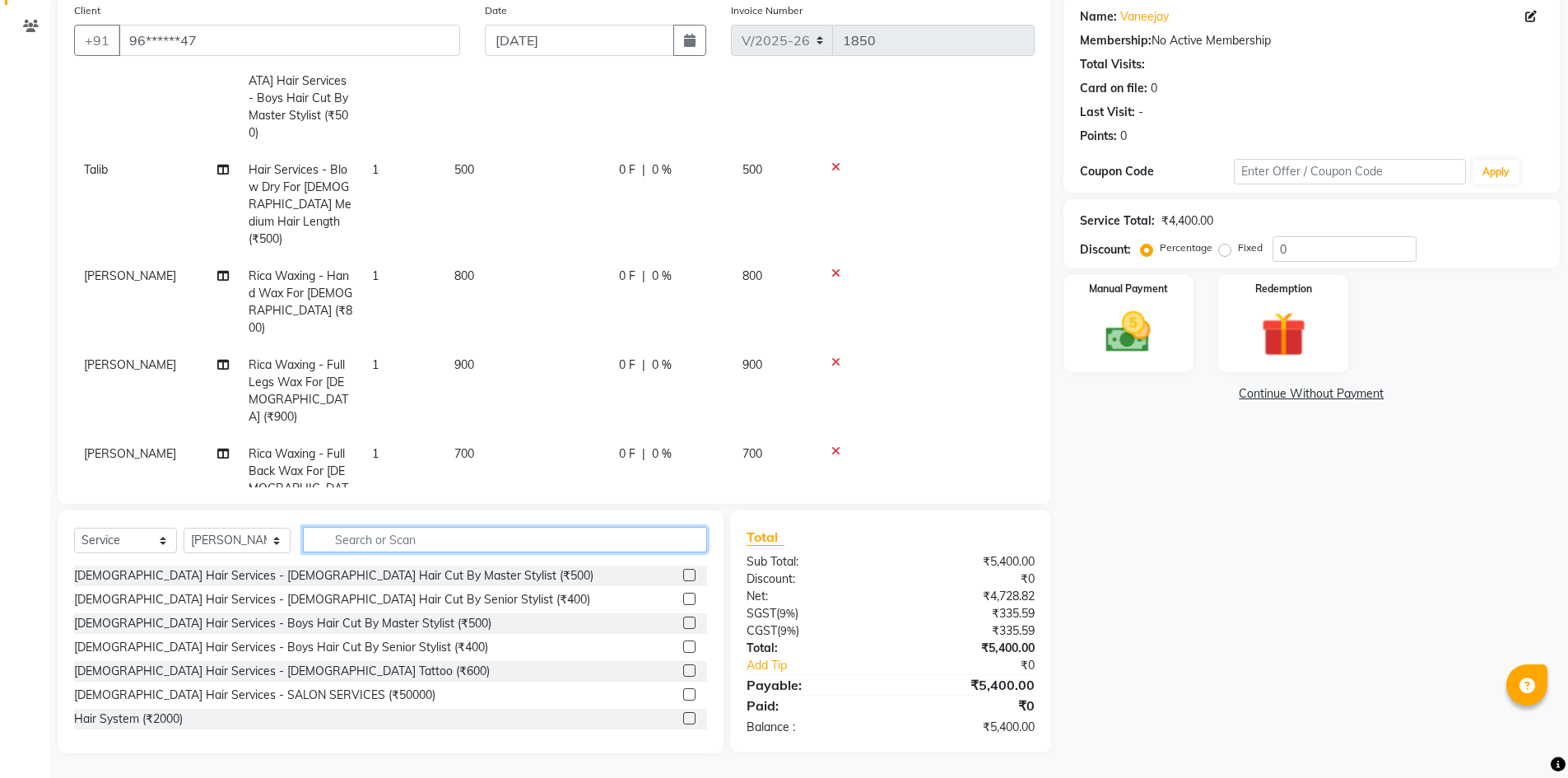
scroll to position [263, 0]
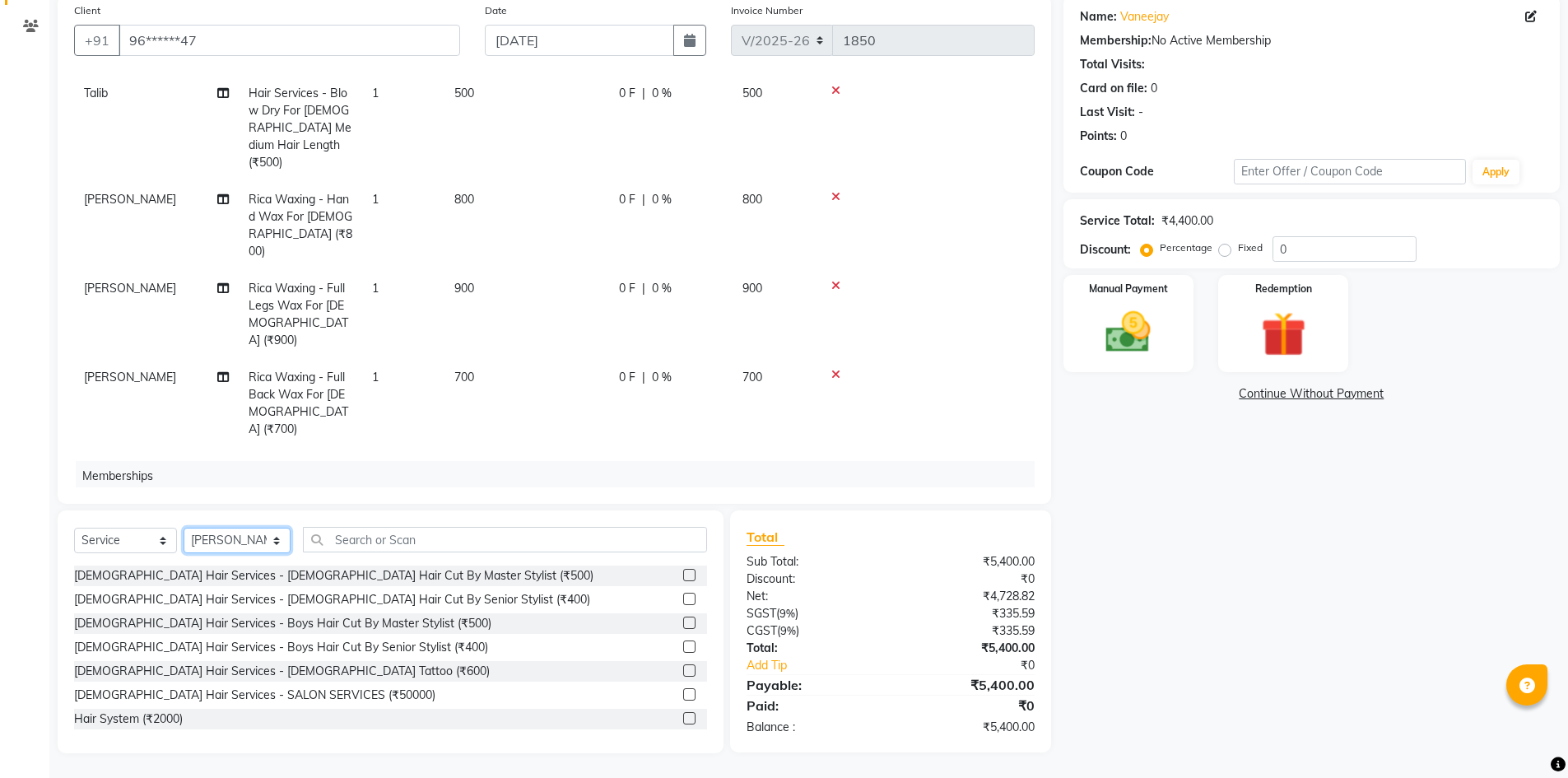
click at [265, 535] on select "Select Stylist [PERSON_NAME] admin [PERSON_NAME] creado ANAO [PERSON_NAME] Jyot…" at bounding box center [237, 540] width 107 height 25
select select "82323"
click at [184, 528] on select "Select Stylist [PERSON_NAME] admin [PERSON_NAME] creado ANAO [PERSON_NAME] Jyot…" at bounding box center [237, 540] width 107 height 25
click at [353, 528] on input "text" at bounding box center [505, 539] width 404 height 25
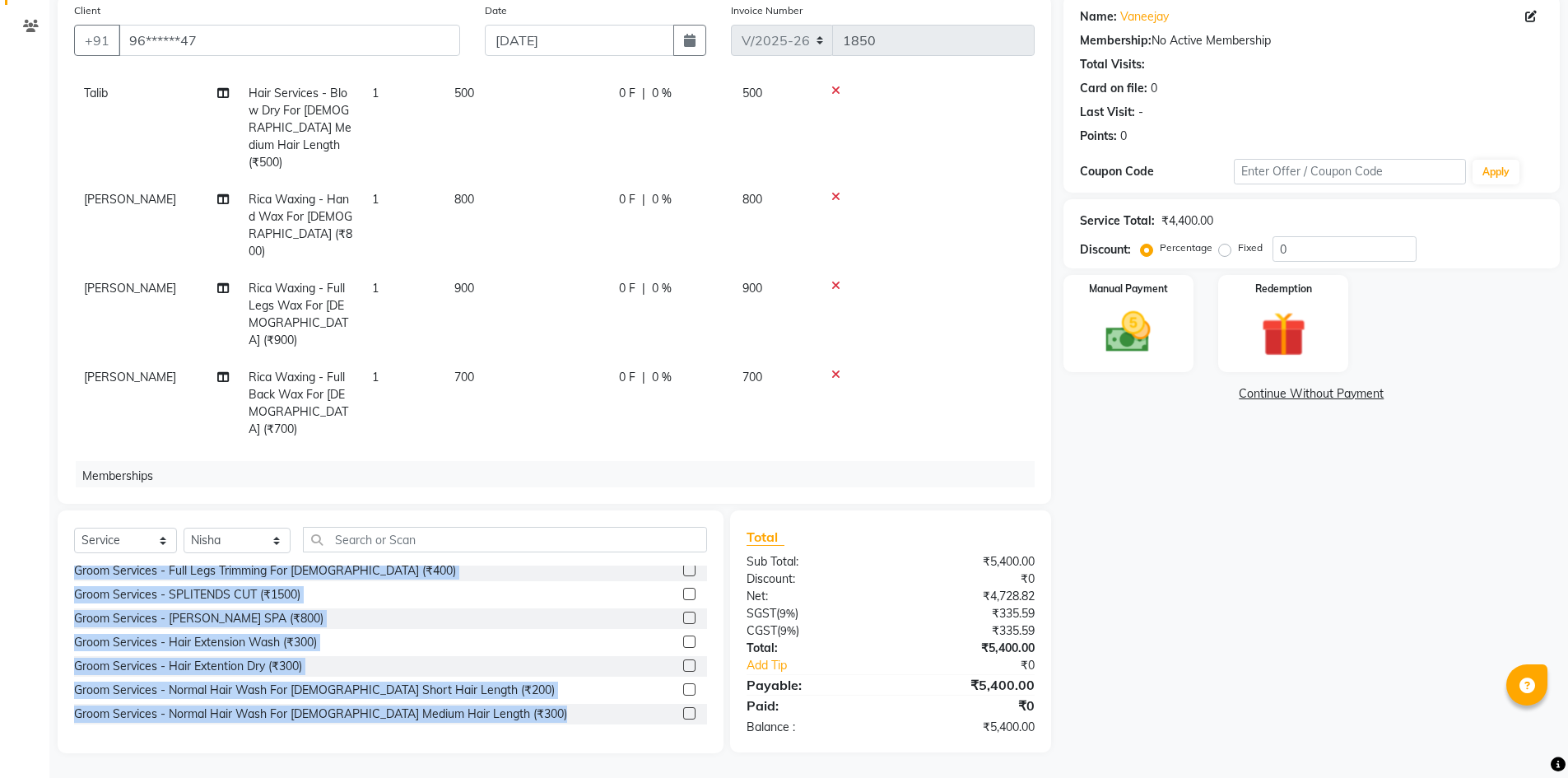
click at [706, 771] on main "INVOICE PREVIOUS INVOICES Create New Save Client +91 96******47 Date [DATE] Inv…" at bounding box center [809, 360] width 1519 height 835
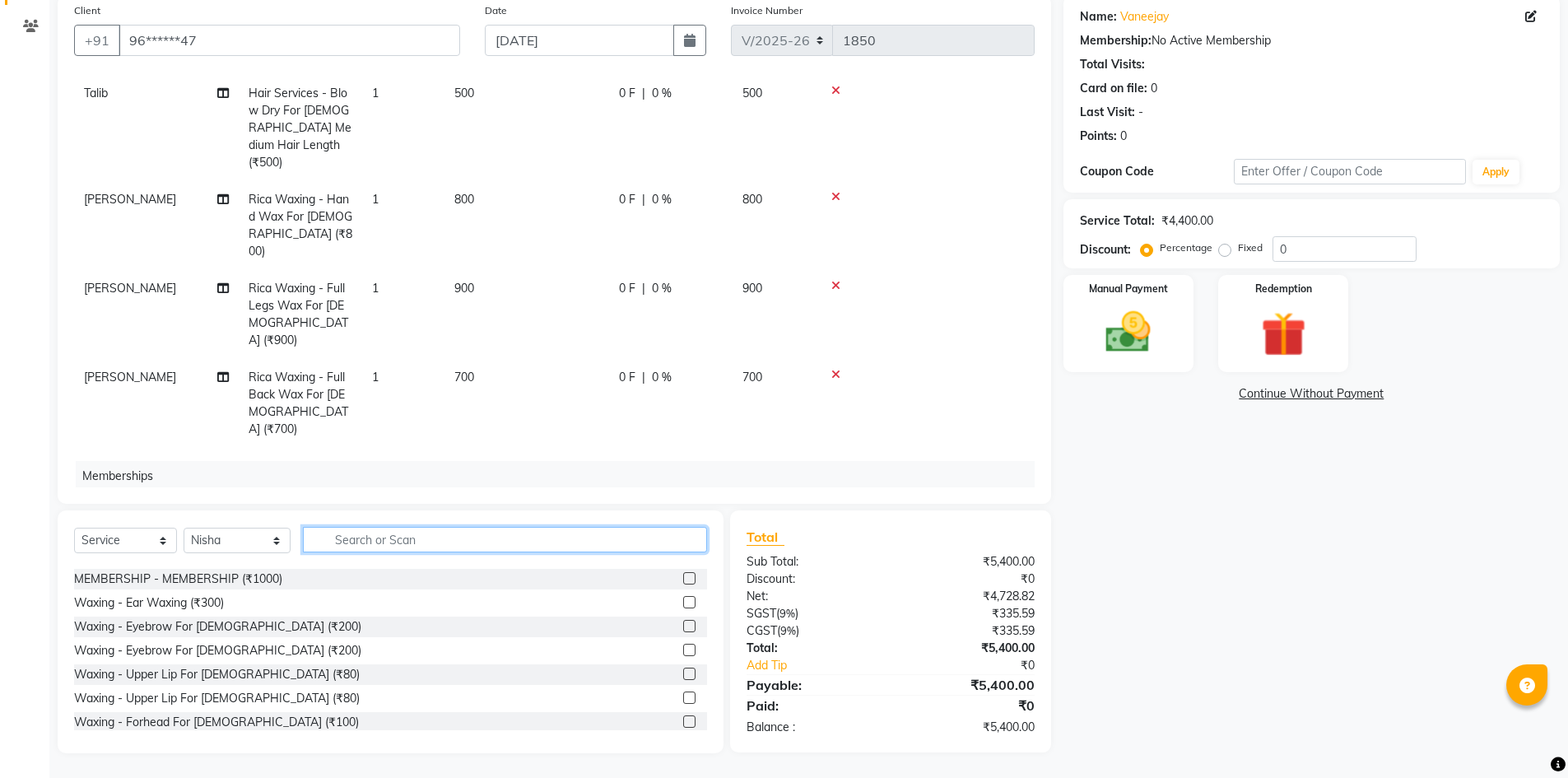
click at [400, 545] on input "text" at bounding box center [505, 539] width 404 height 25
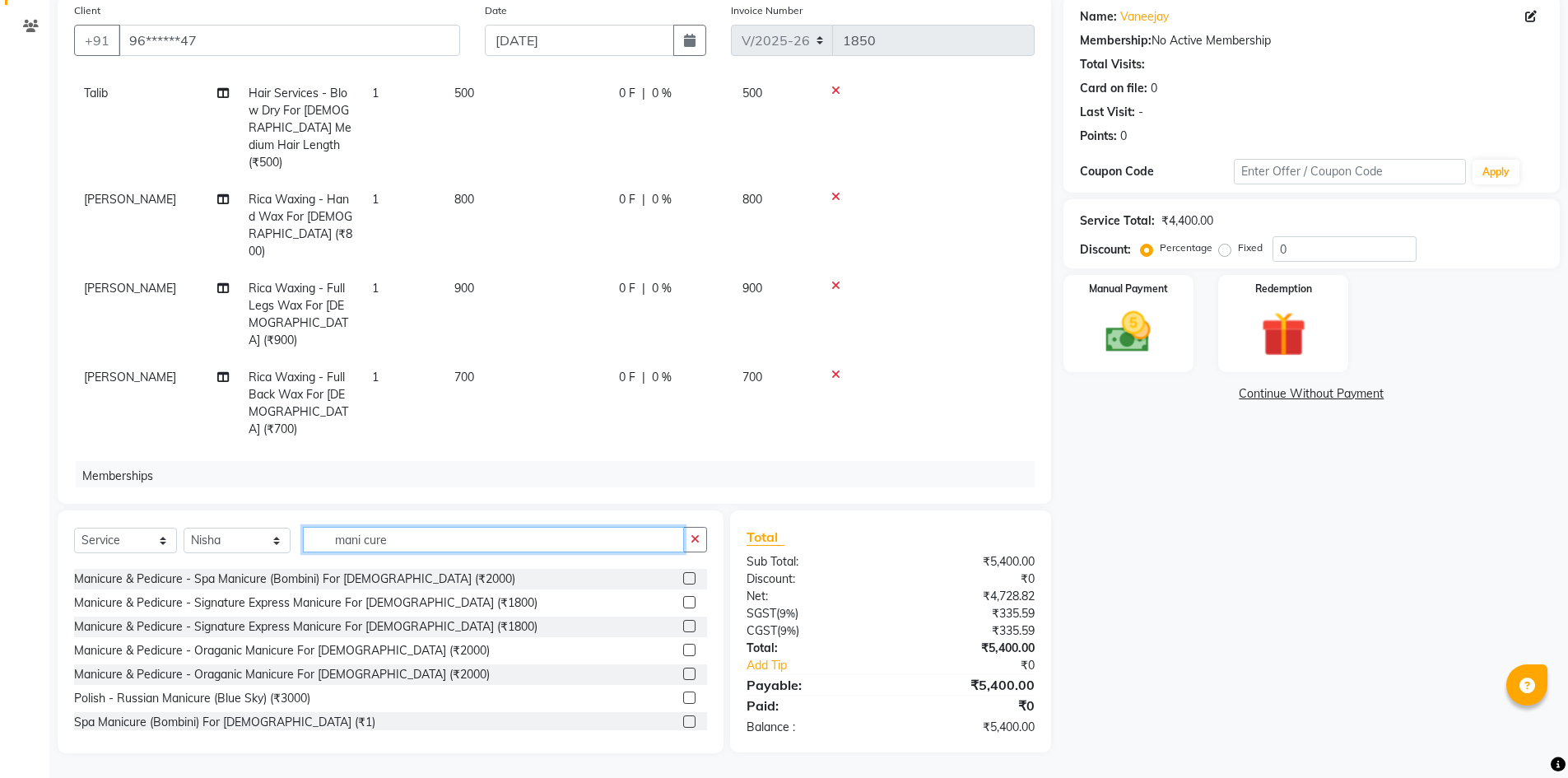
click at [361, 542] on input "mani cure" at bounding box center [493, 539] width 381 height 25
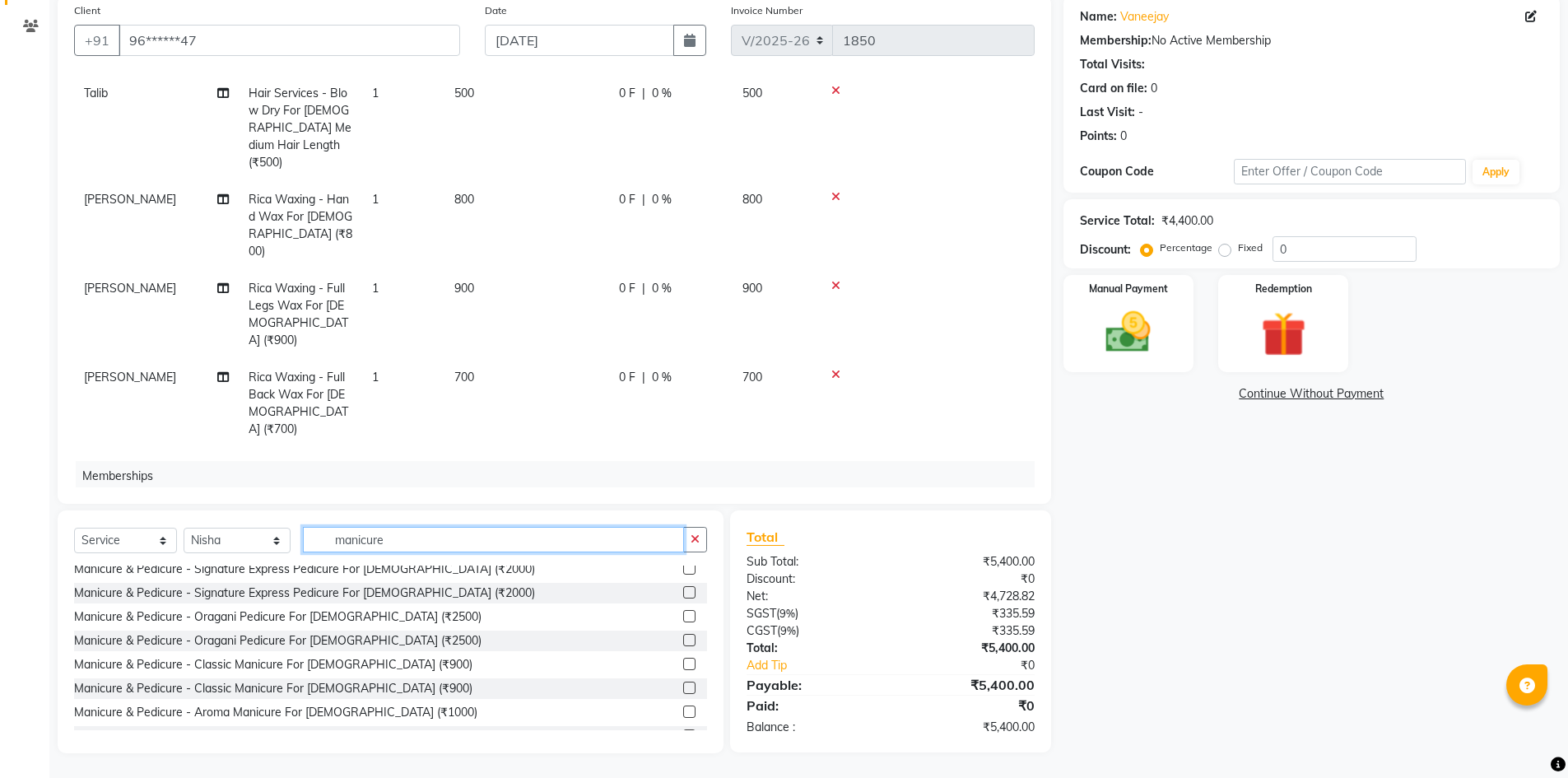
scroll to position [420, 0]
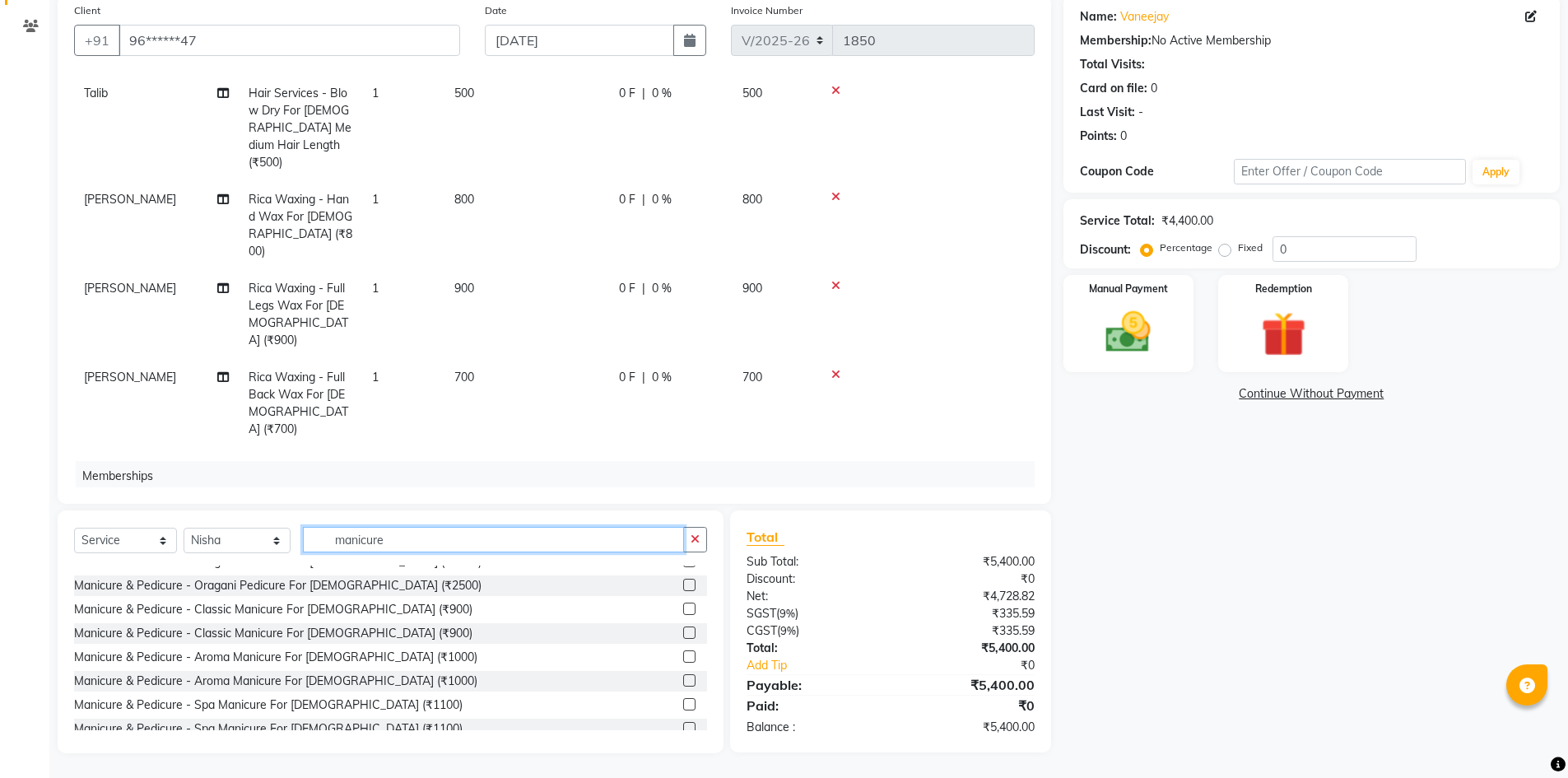
type input "manicure"
click at [683, 632] on label at bounding box center [688, 632] width 12 height 12
click at [683, 632] on input "checkbox" at bounding box center [687, 632] width 10 height 10
checkbox input "false"
click at [691, 538] on icon "button" at bounding box center [695, 539] width 9 height 11
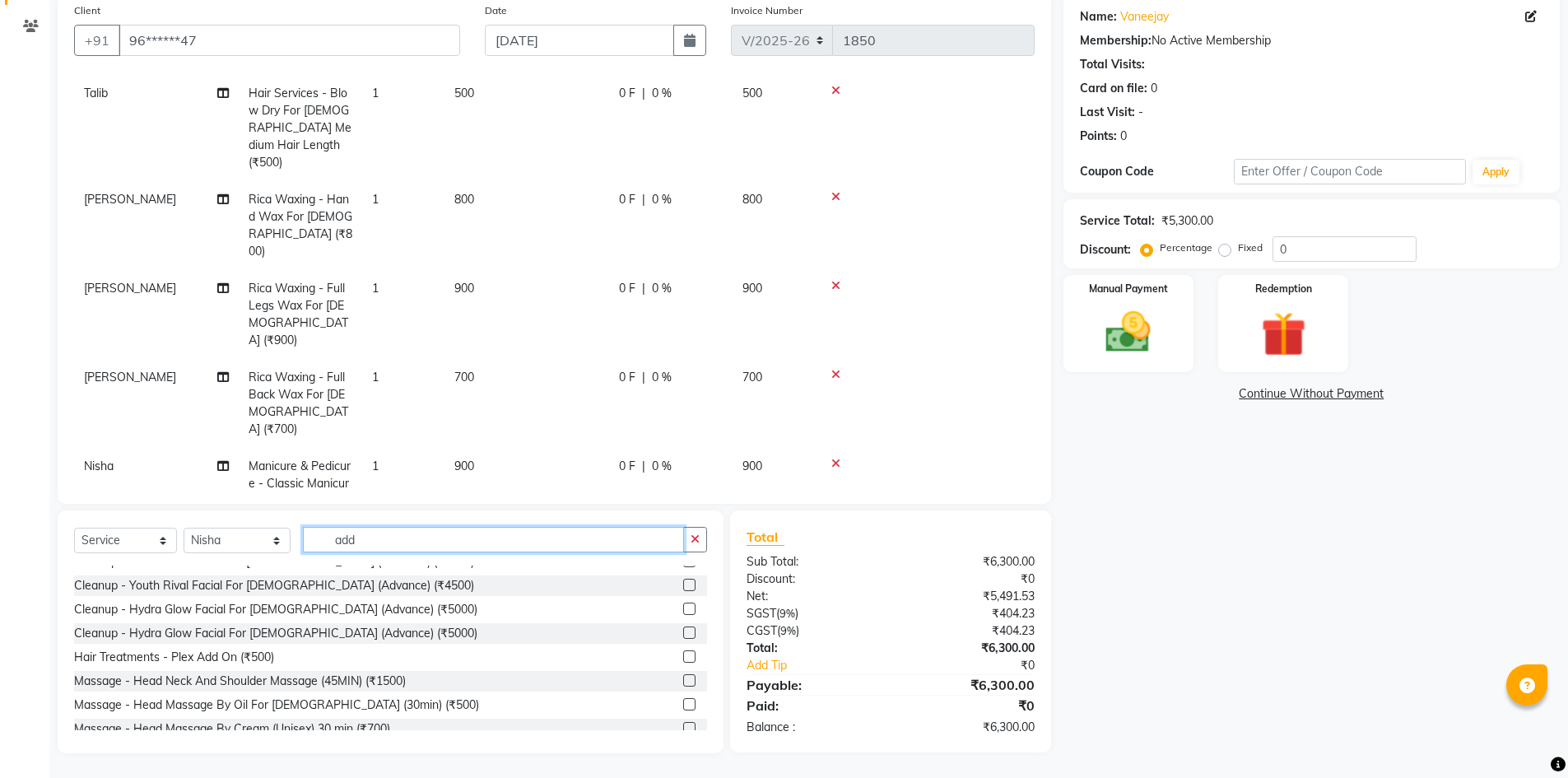
scroll to position [0, 0]
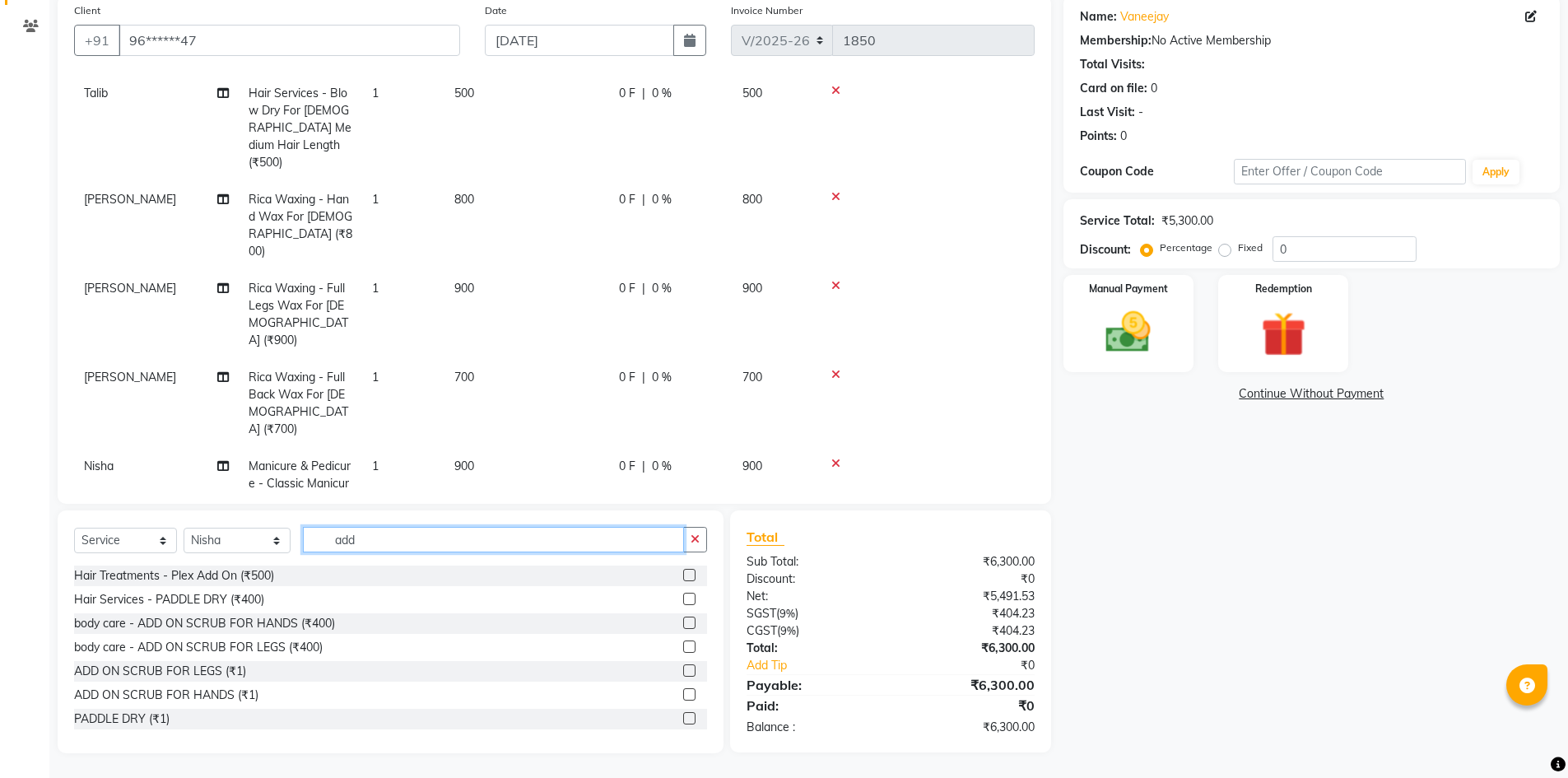
type input "add"
drag, startPoint x: 428, startPoint y: 362, endPoint x: 462, endPoint y: 365, distance: 34.1
click at [433, 448] on td "1" at bounding box center [403, 492] width 82 height 89
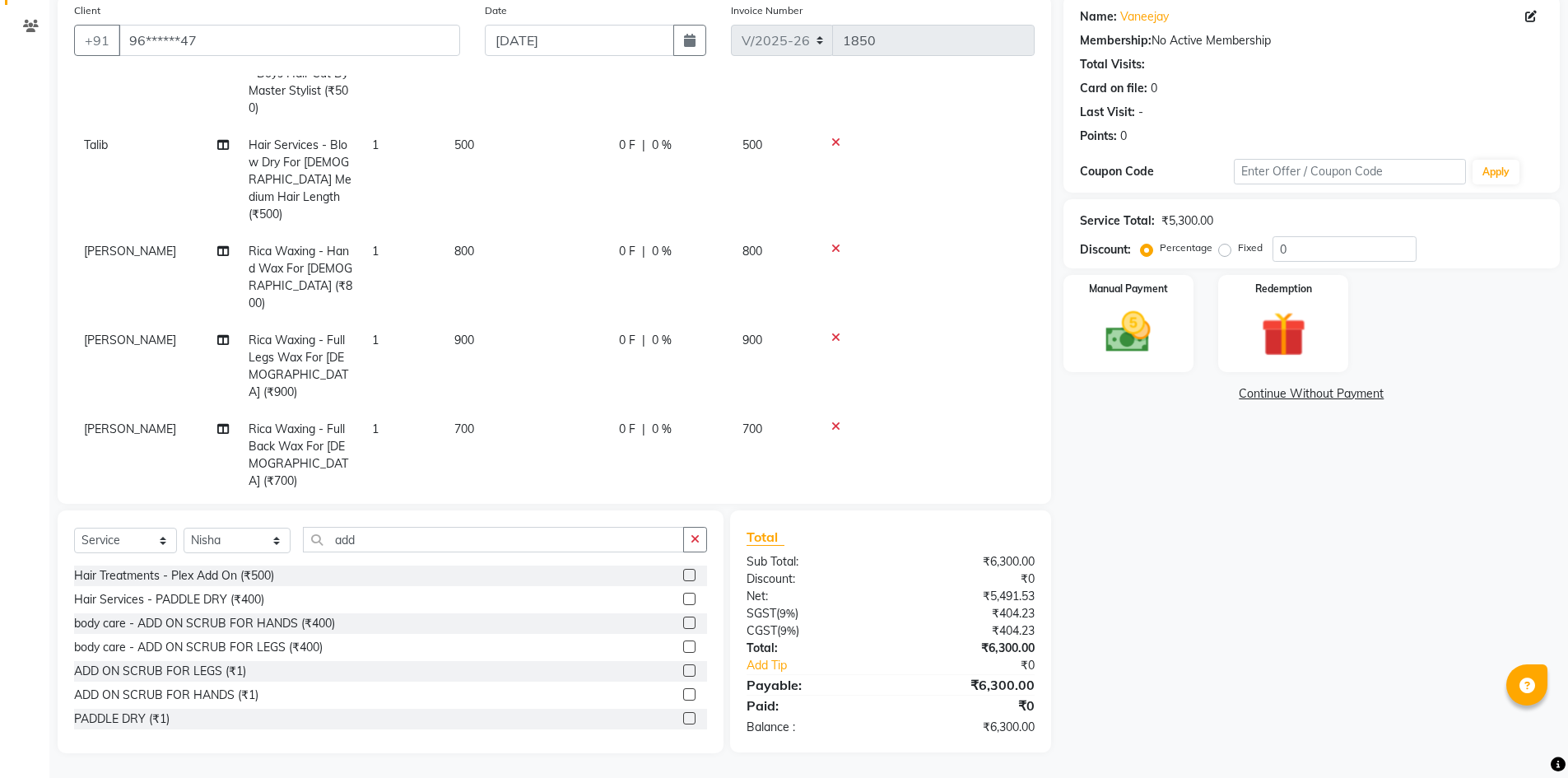
select select "82323"
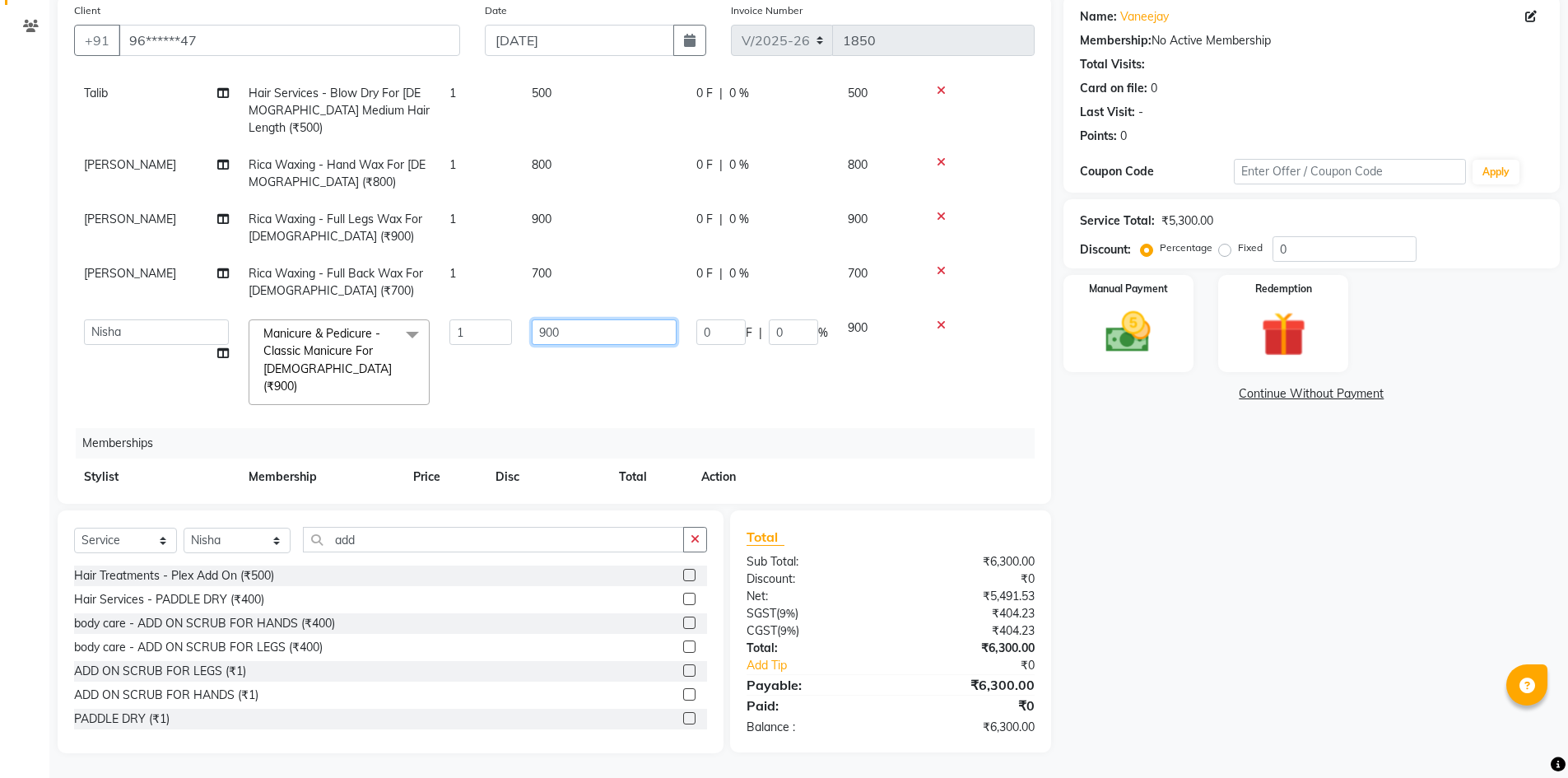
click at [543, 319] on input "900" at bounding box center [604, 331] width 145 height 25
type input "1400"
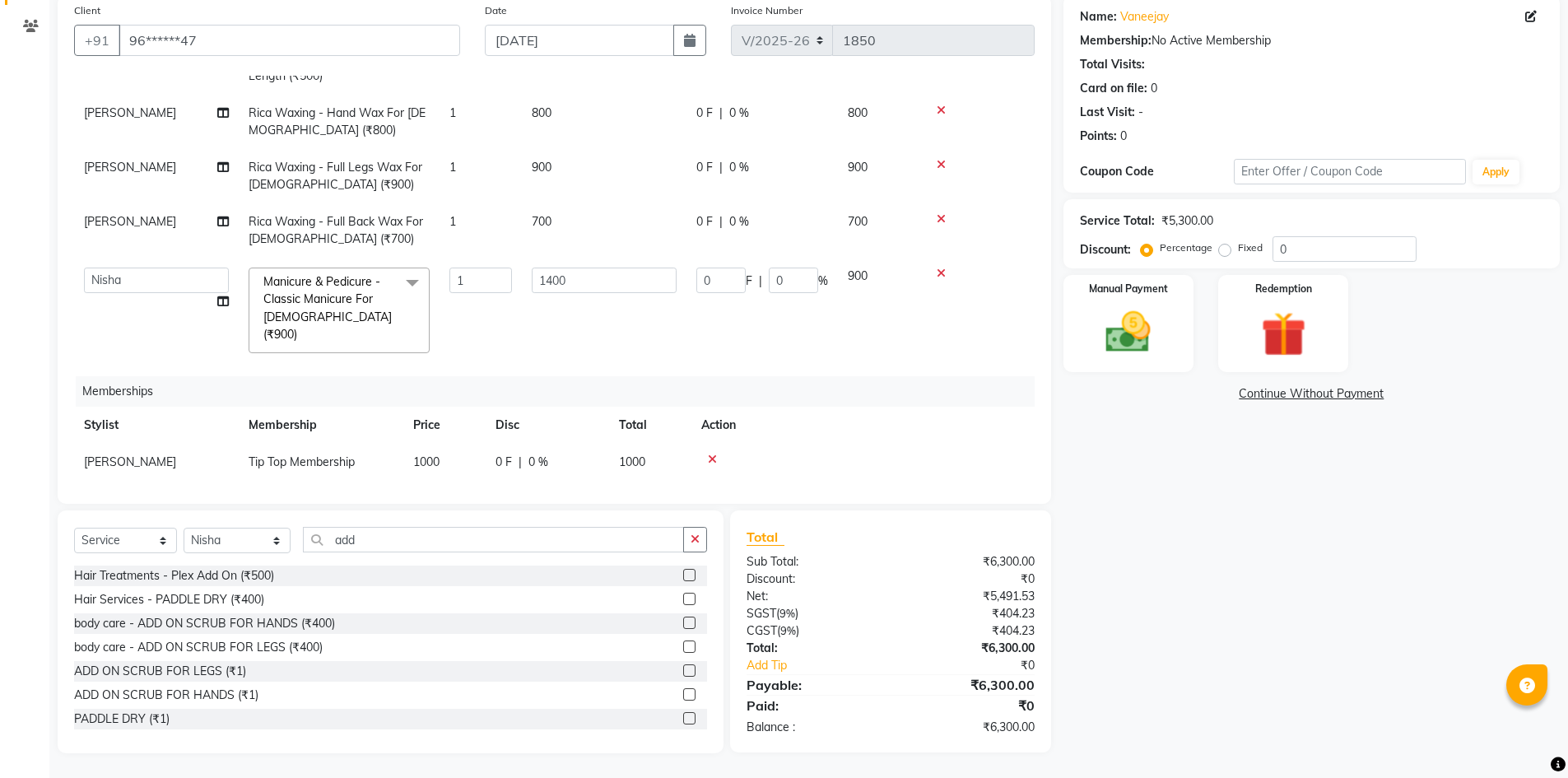
click at [536, 296] on tbody "[PERSON_NAME] Manicure & Pedicure - Classic Pedicure For [DEMOGRAPHIC_DATA] (₹1…" at bounding box center [554, 121] width 961 height 483
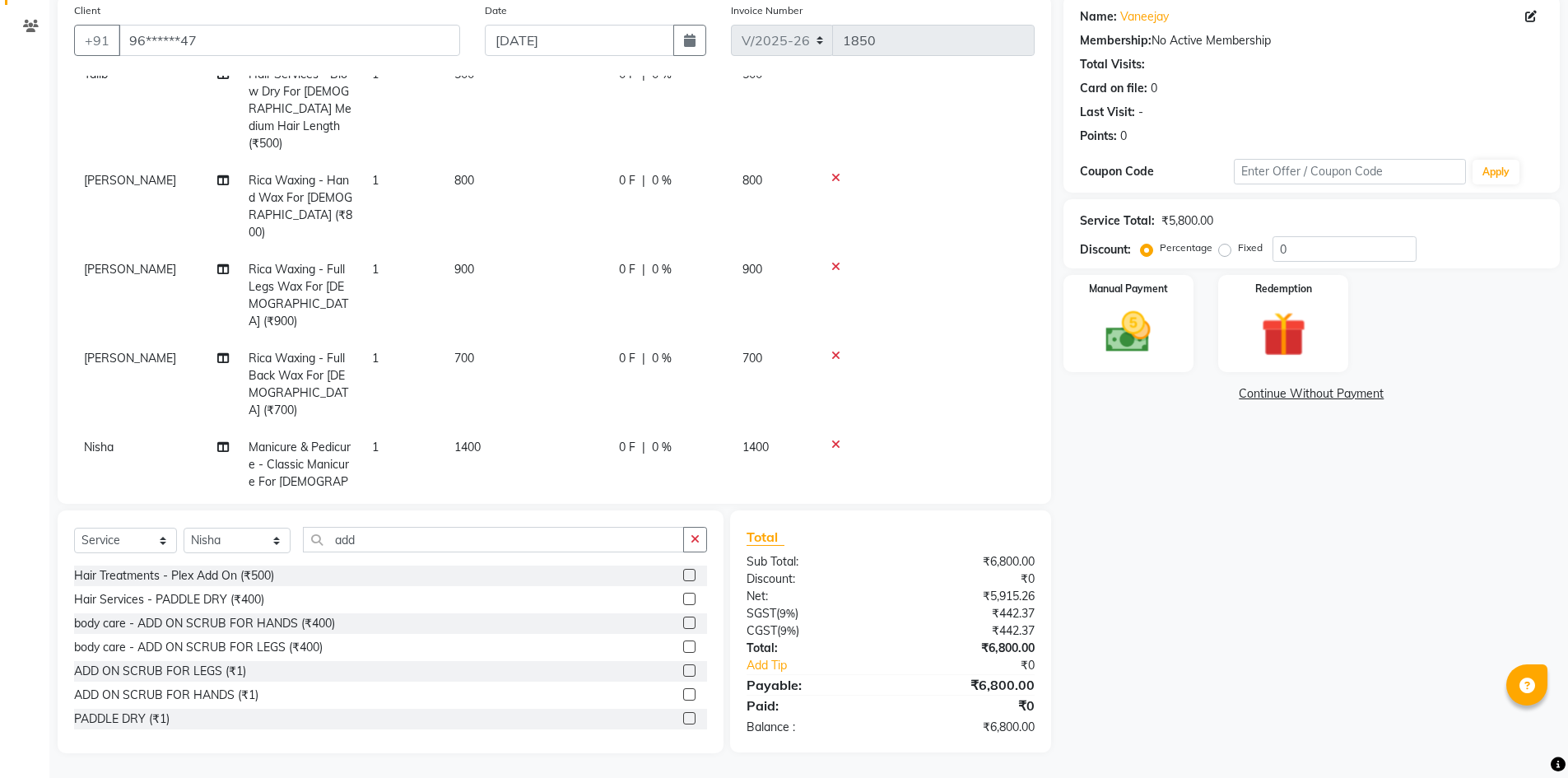
scroll to position [297, 0]
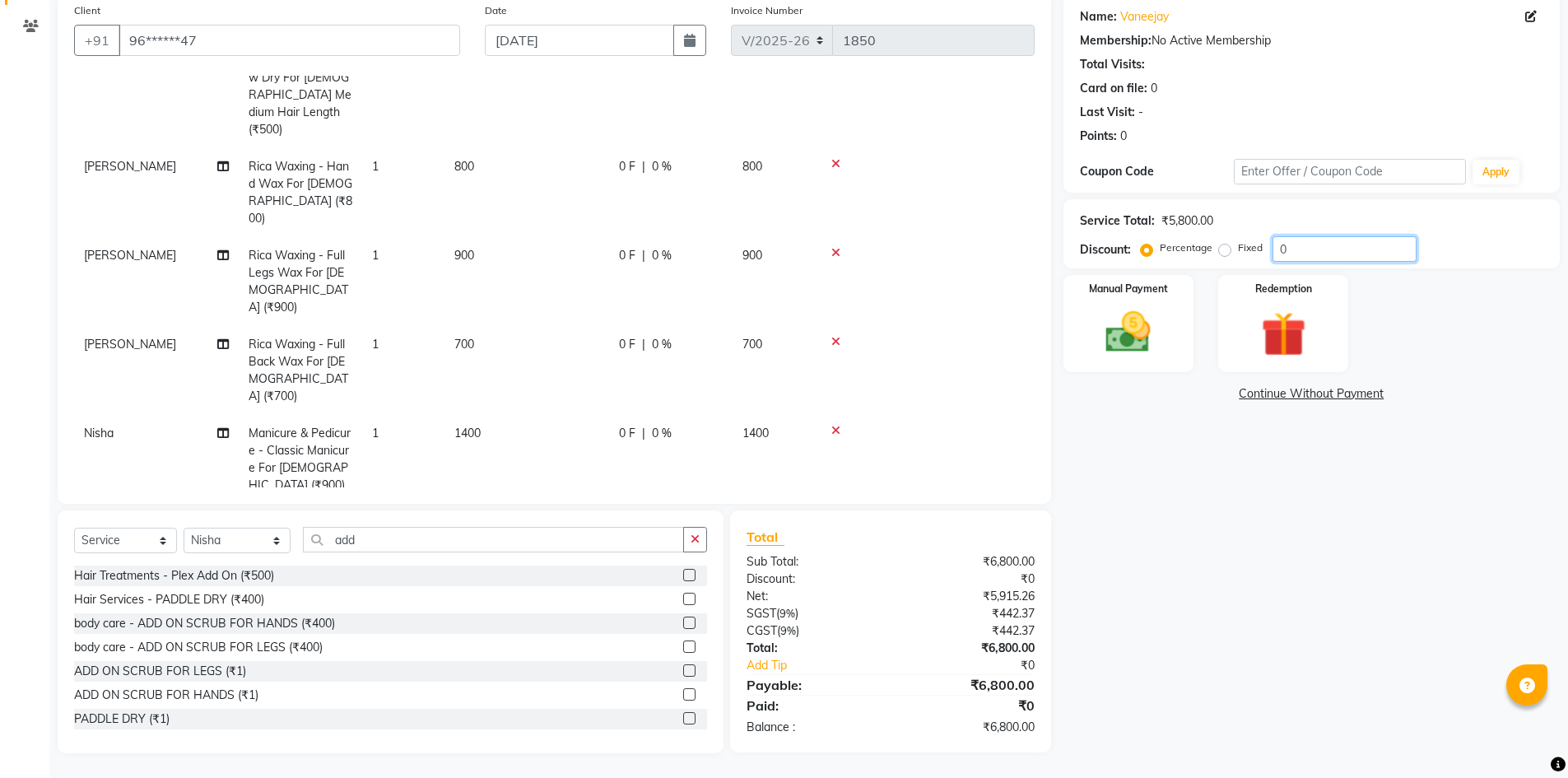
click at [1299, 250] on input "0" at bounding box center [1344, 248] width 144 height 25
type input "10"
click at [1283, 526] on div "Name: Vaneejay Membership: No Active Membership Total Visits: Card on file: 0 L…" at bounding box center [1317, 374] width 508 height 758
click at [1283, 525] on div "Name: Vaneejay Membership: No Active Membership Total Visits: Card on file: 0 L…" at bounding box center [1317, 374] width 508 height 758
click at [472, 425] on span "1400" at bounding box center [467, 433] width 26 height 15
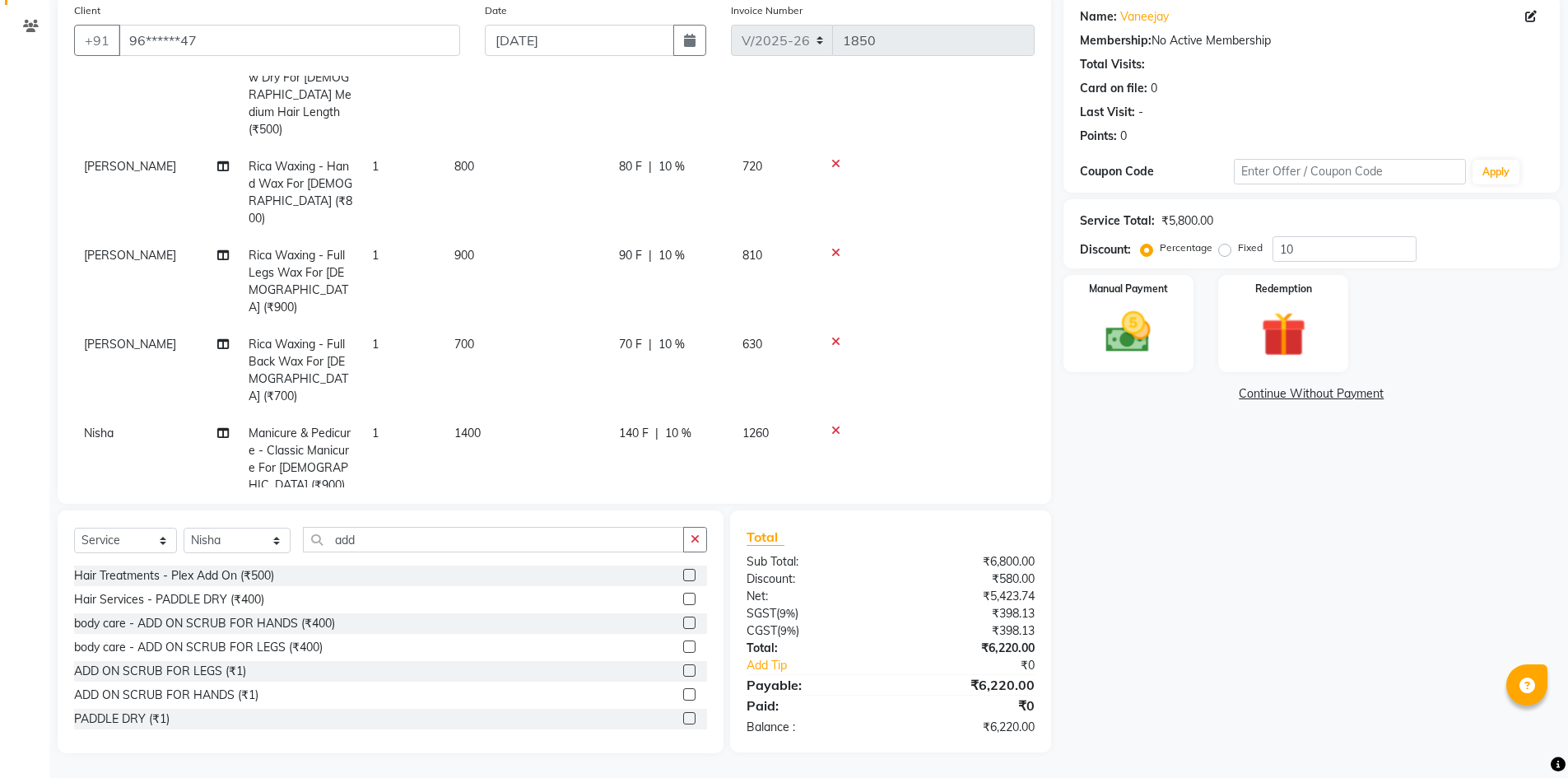
select select "82323"
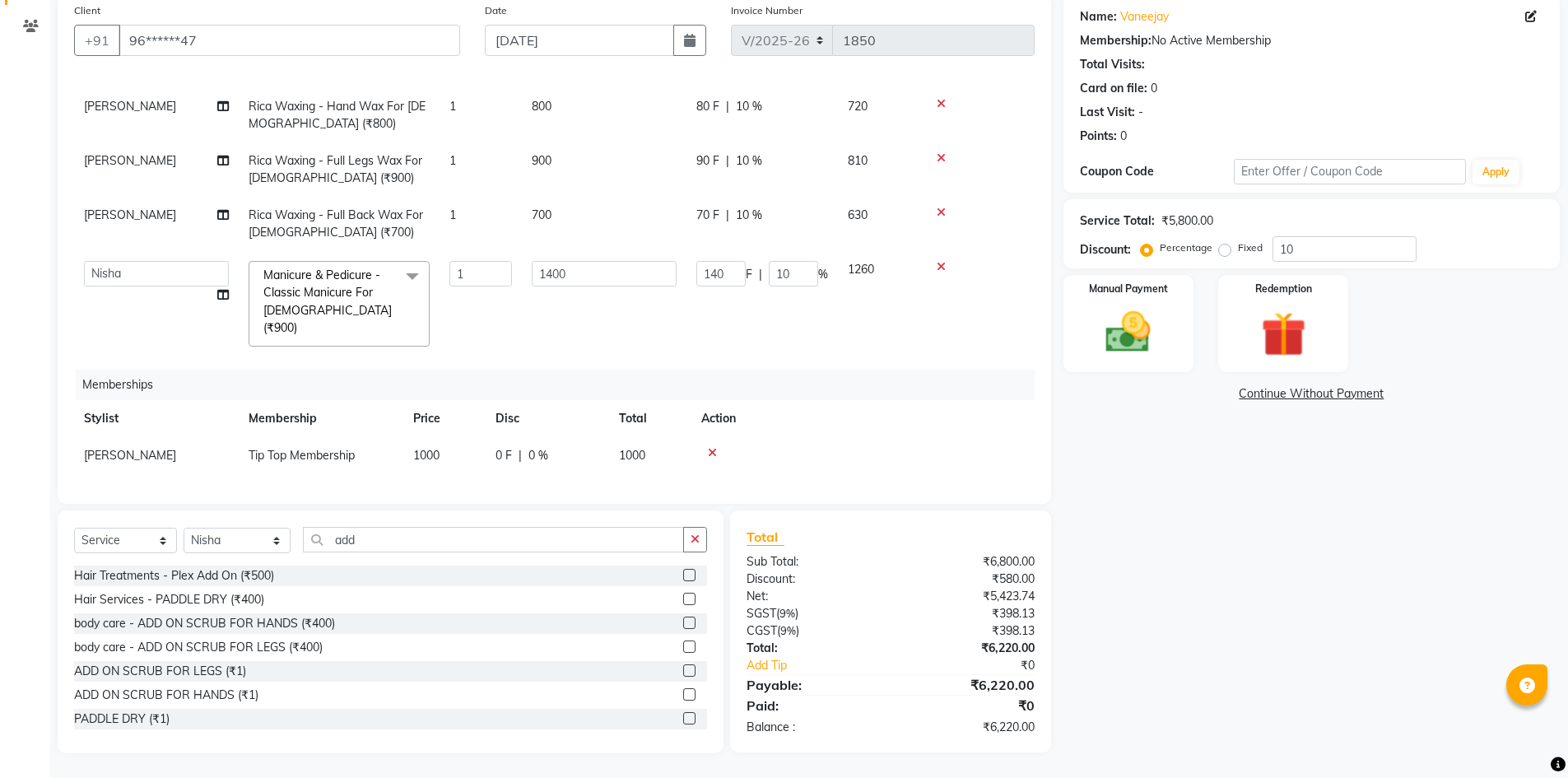
scroll to position [213, 0]
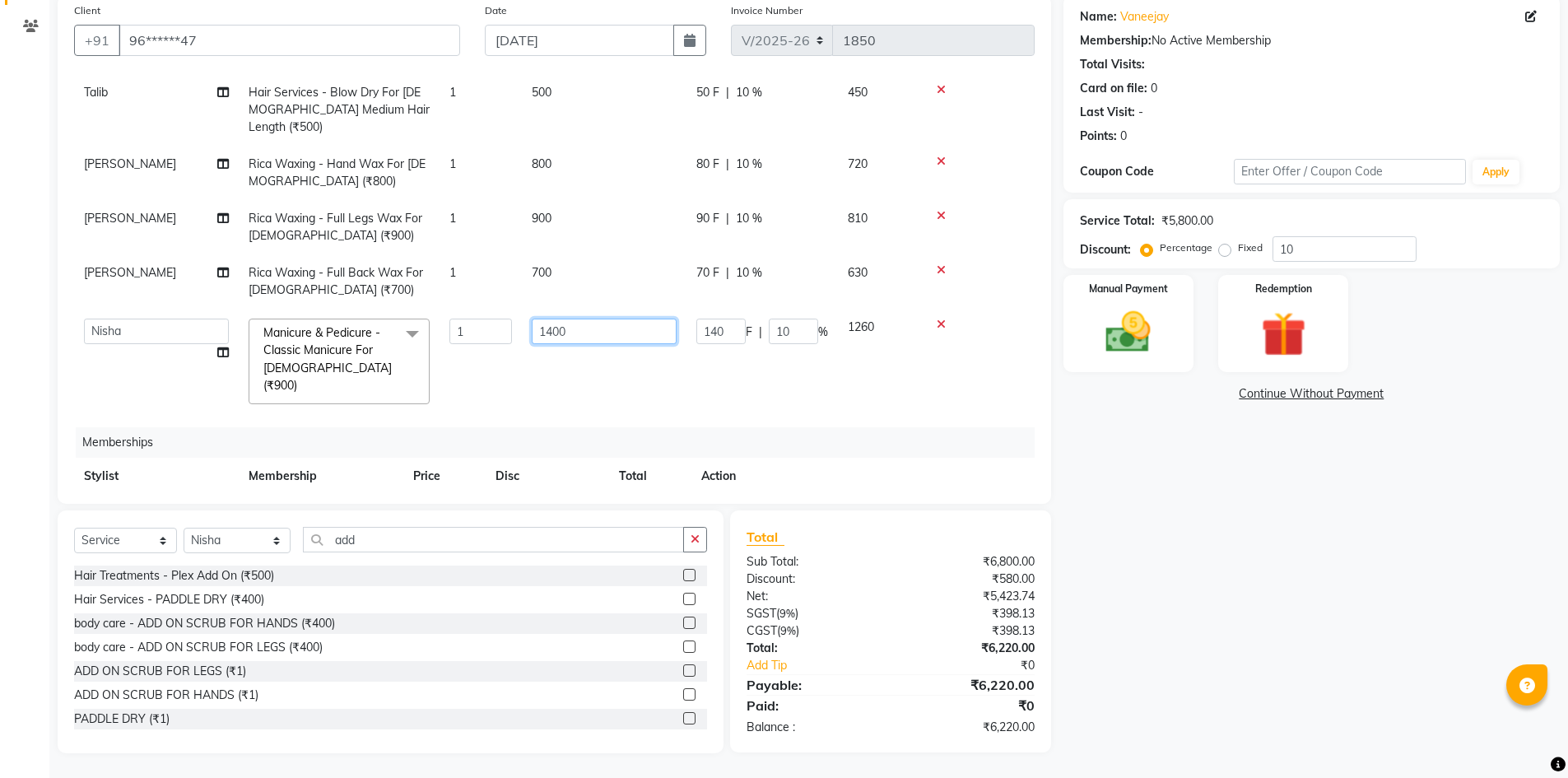
click at [550, 318] on input "1400" at bounding box center [604, 330] width 145 height 25
type input "1300"
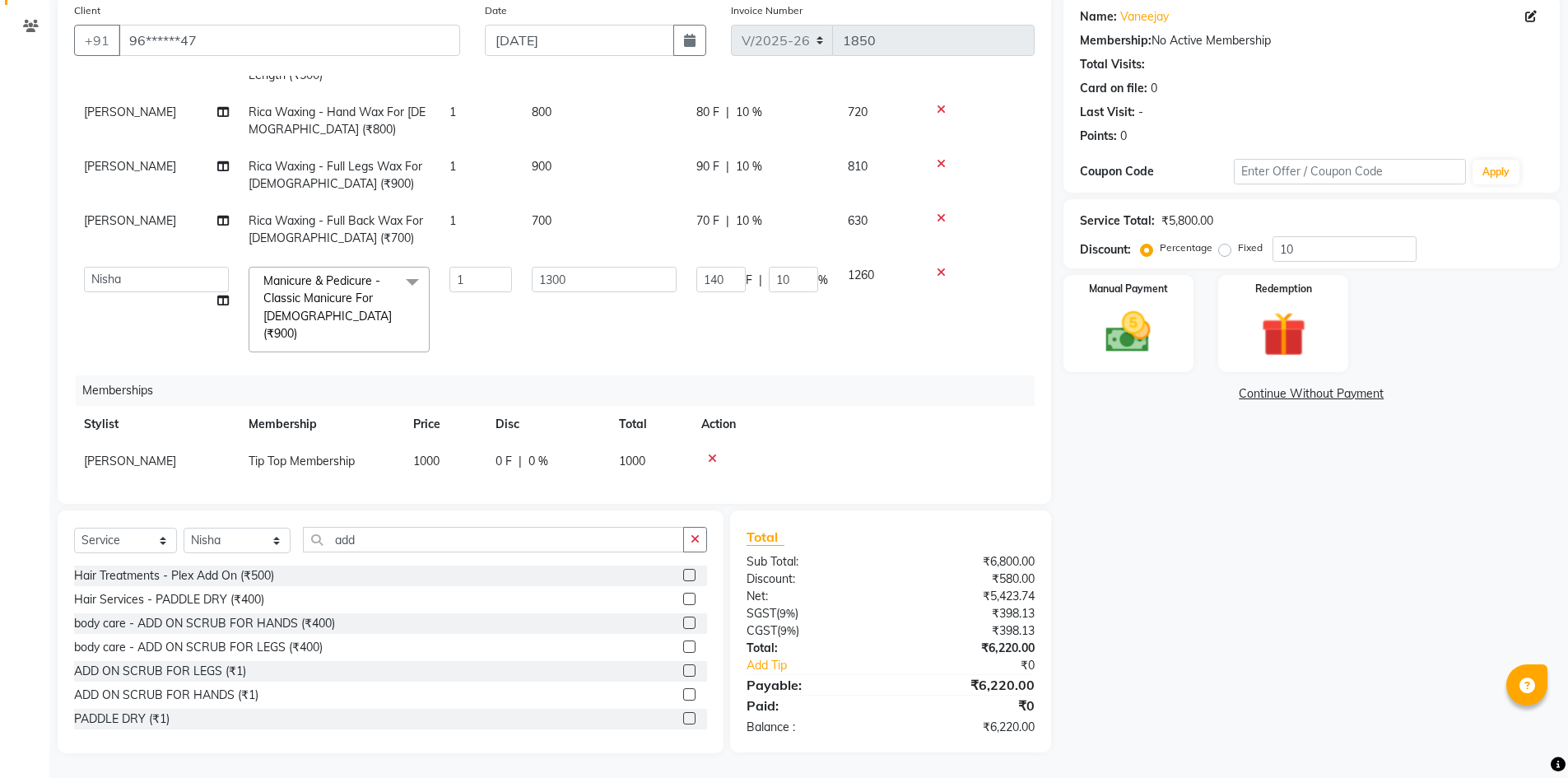
click at [548, 318] on tbody "[PERSON_NAME] Manicure & Pedicure - Classic Pedicure For [DEMOGRAPHIC_DATA] (₹1…" at bounding box center [554, 120] width 961 height 483
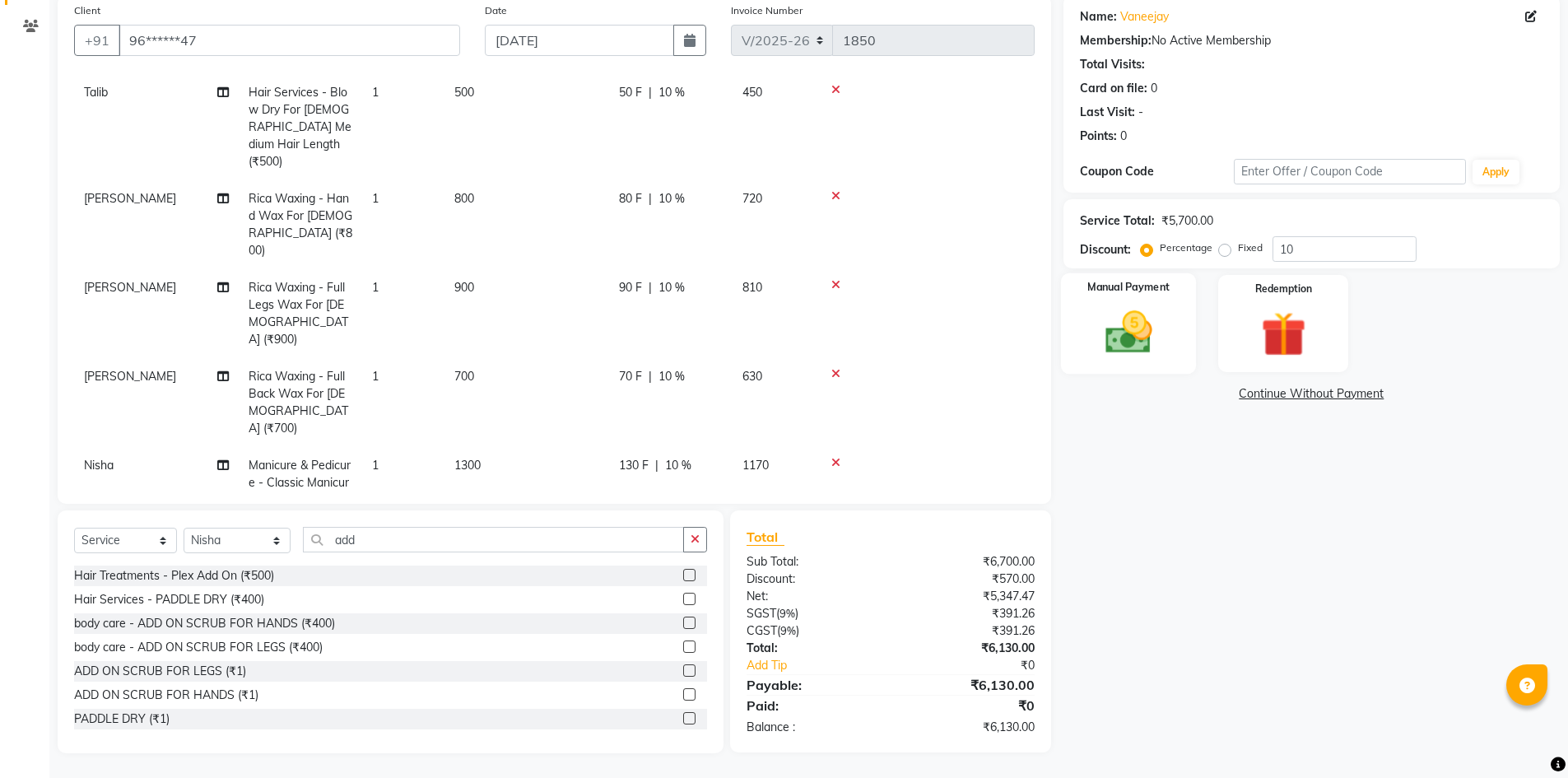
click at [1118, 346] on img at bounding box center [1128, 331] width 76 height 53
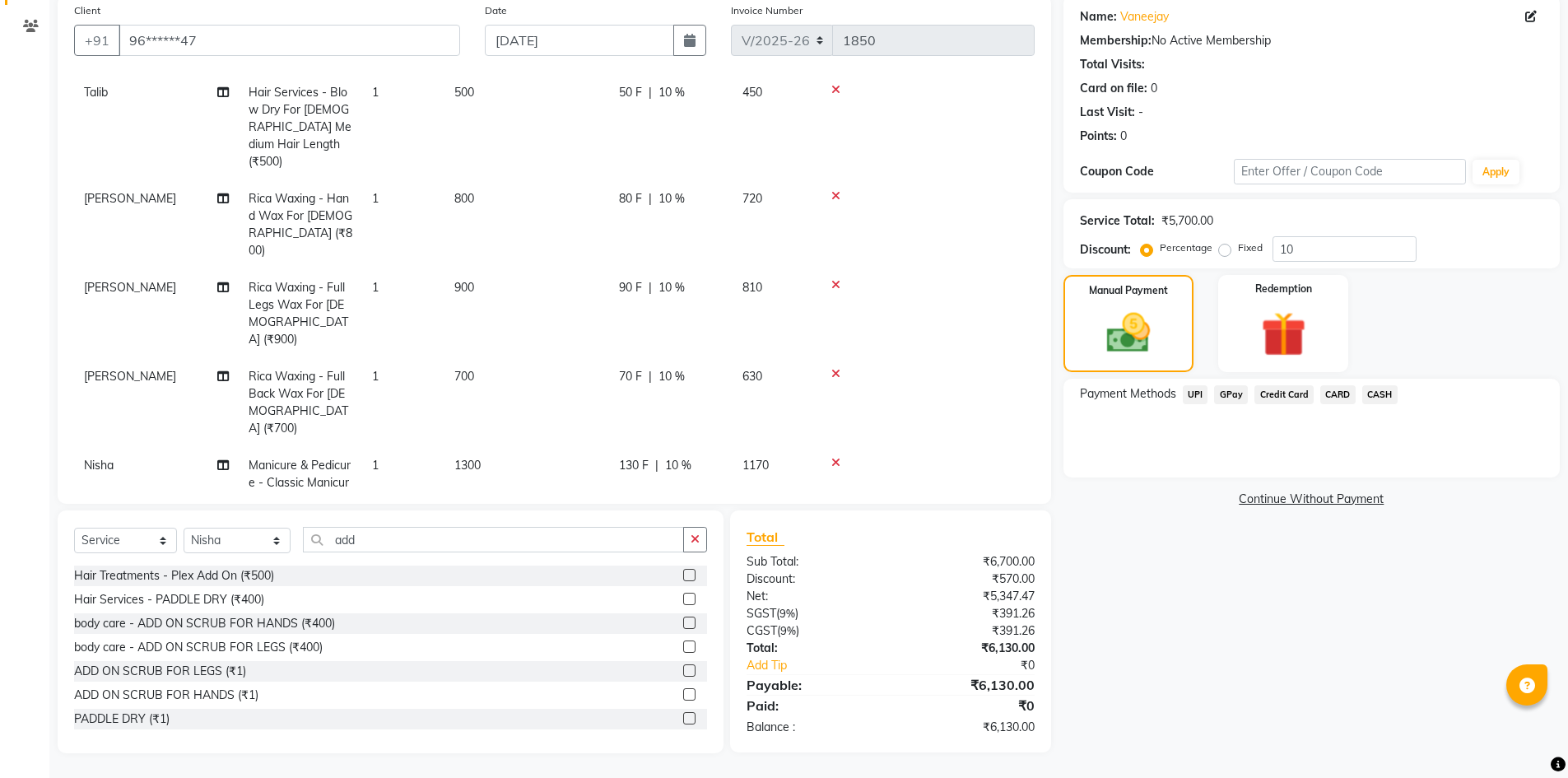
click at [1192, 393] on span "UPI" at bounding box center [1195, 395] width 25 height 19
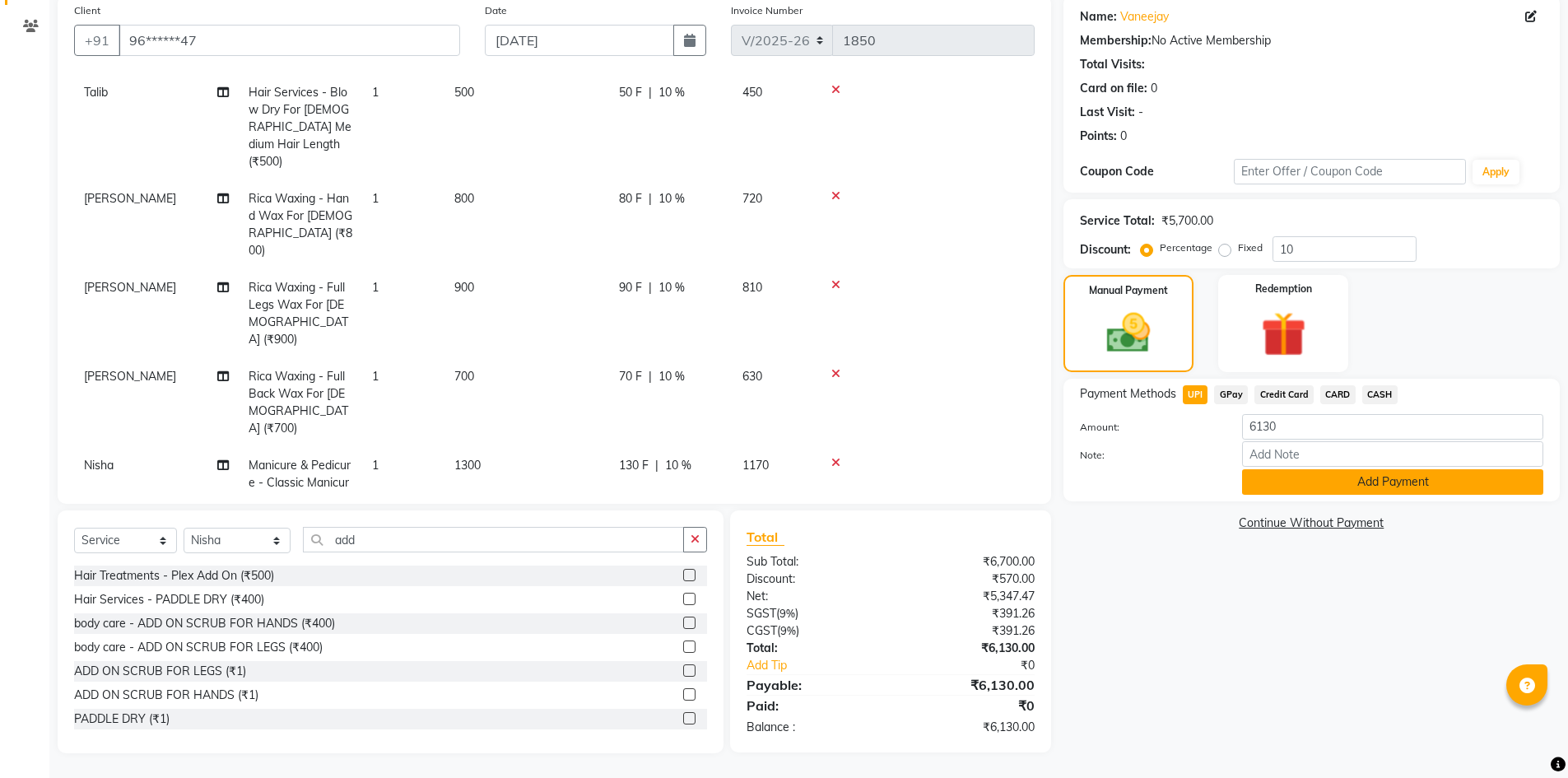
click at [1273, 482] on button "Add Payment" at bounding box center [1392, 481] width 301 height 25
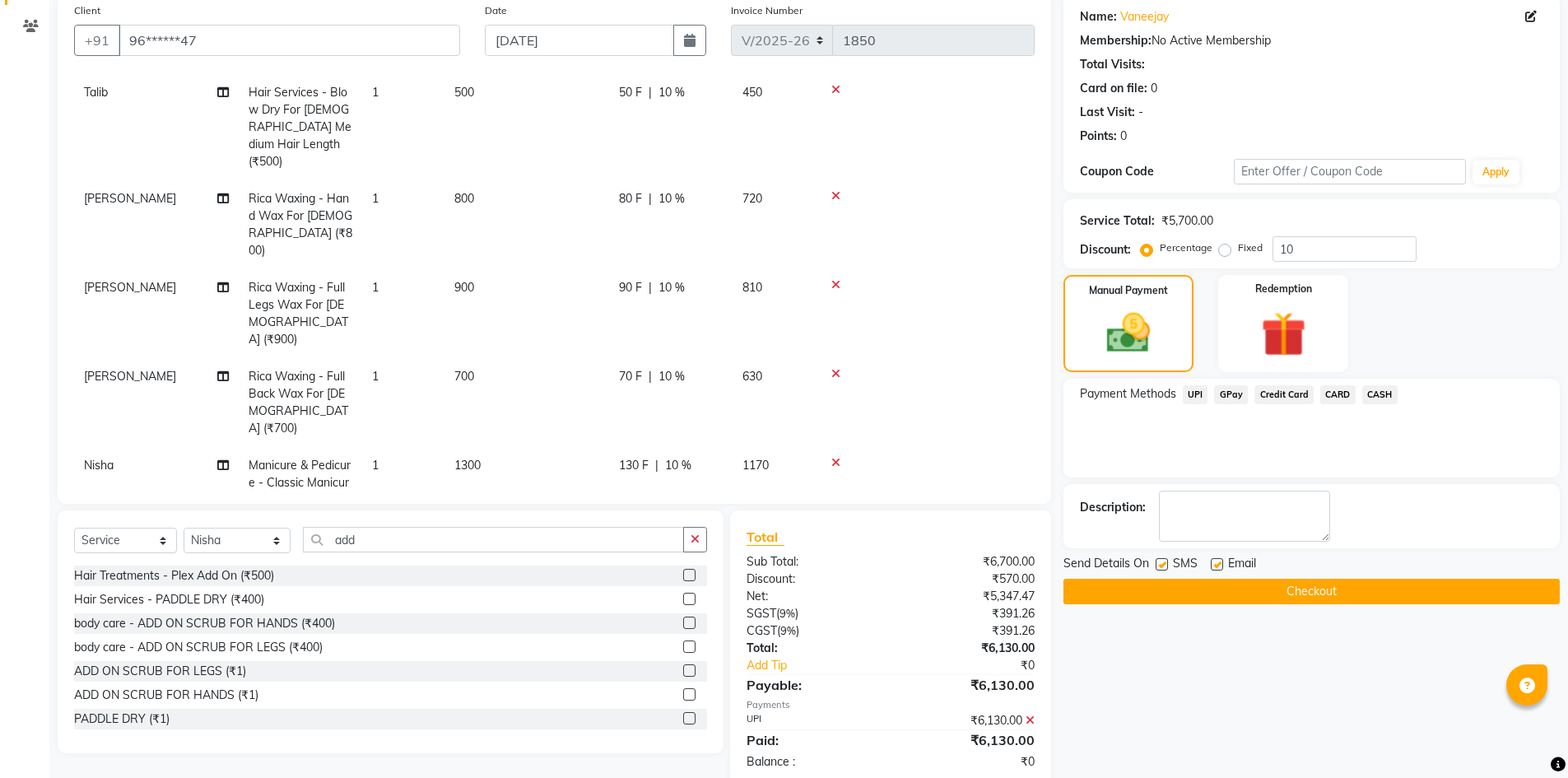
click at [1279, 594] on button "Checkout" at bounding box center [1311, 590] width 496 height 25
